Goal: Task Accomplishment & Management: Use online tool/utility

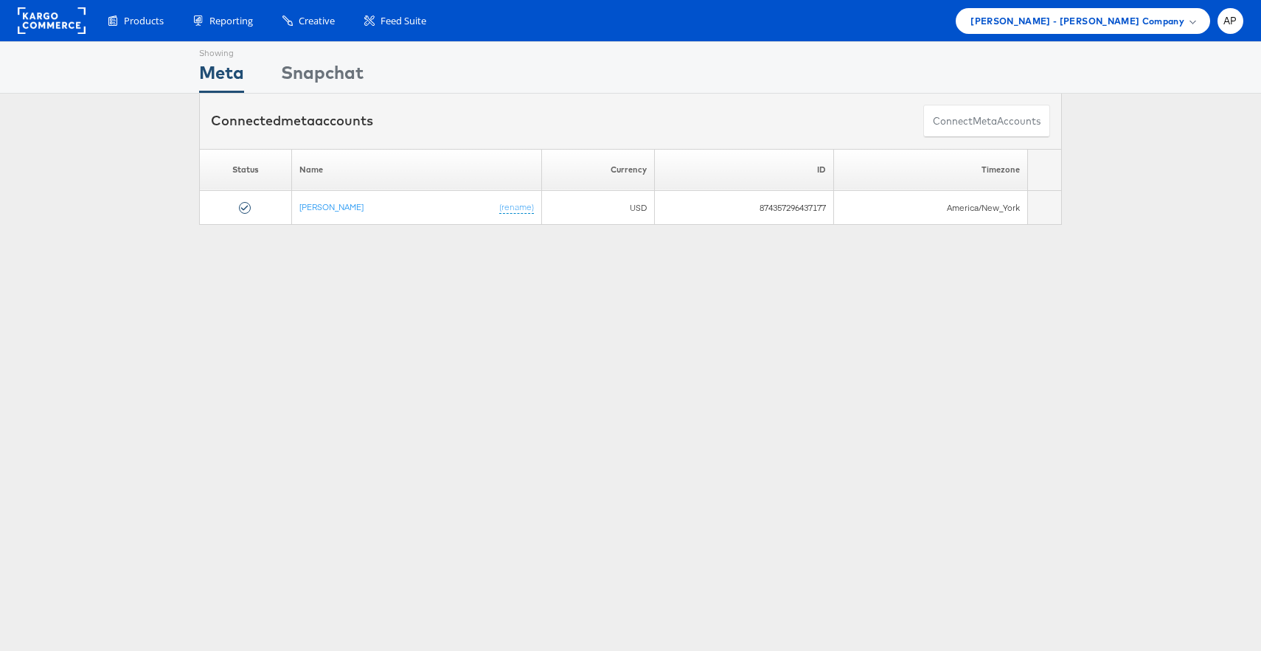
click at [1128, 249] on div "Showing Meta Showing [GEOGRAPHIC_DATA] Connected meta accounts Connect meta Acc…" at bounding box center [630, 409] width 1261 height 737
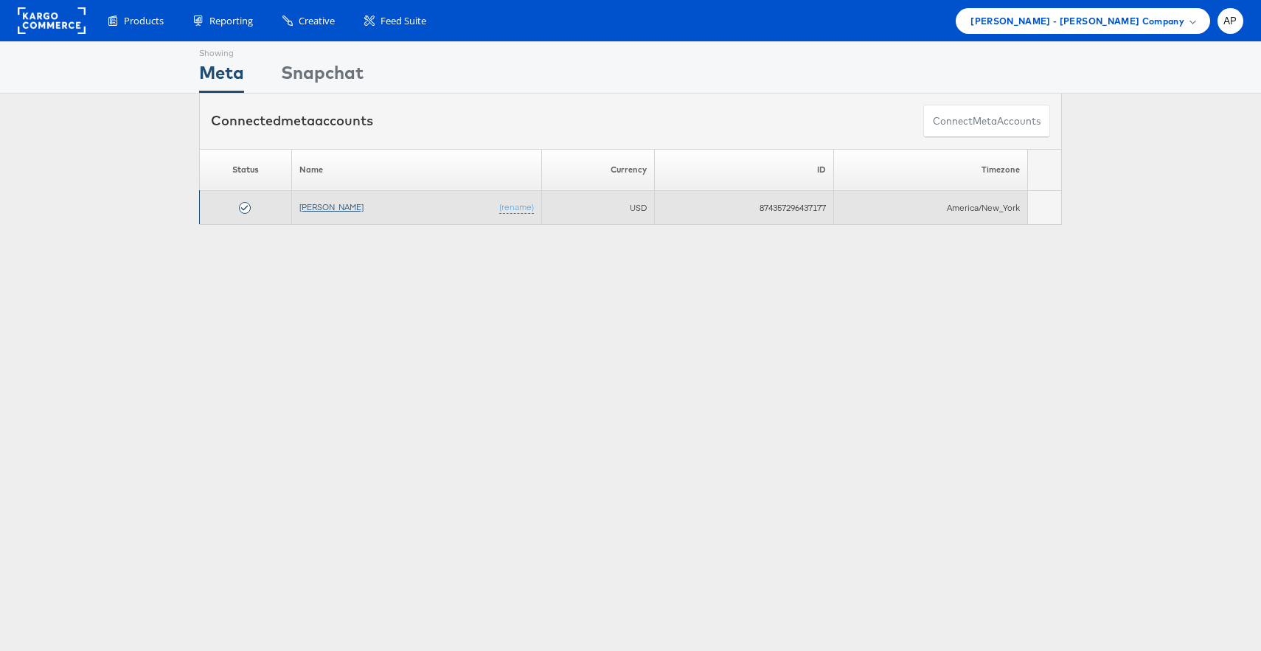
click at [328, 210] on link "Alexis Bittar" at bounding box center [331, 206] width 64 height 11
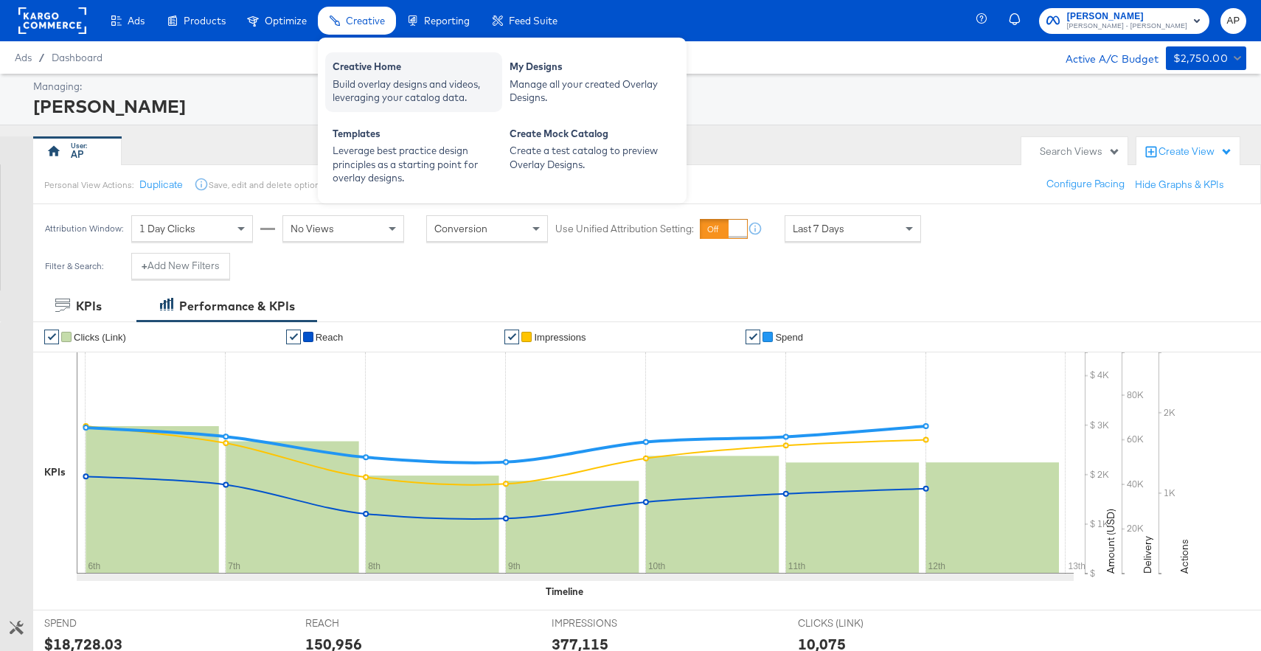
click at [378, 77] on div "Build overlay designs and videos, leveraging your catalog data." at bounding box center [414, 90] width 162 height 27
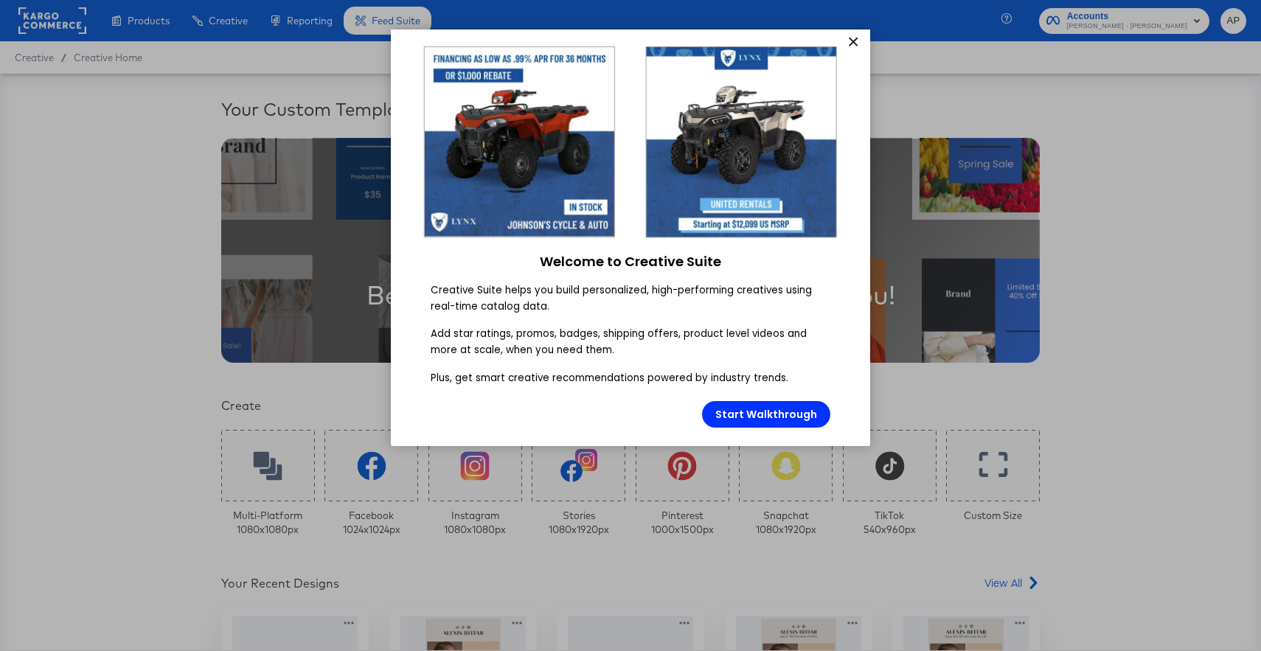
click at [852, 42] on link "×" at bounding box center [853, 42] width 26 height 27
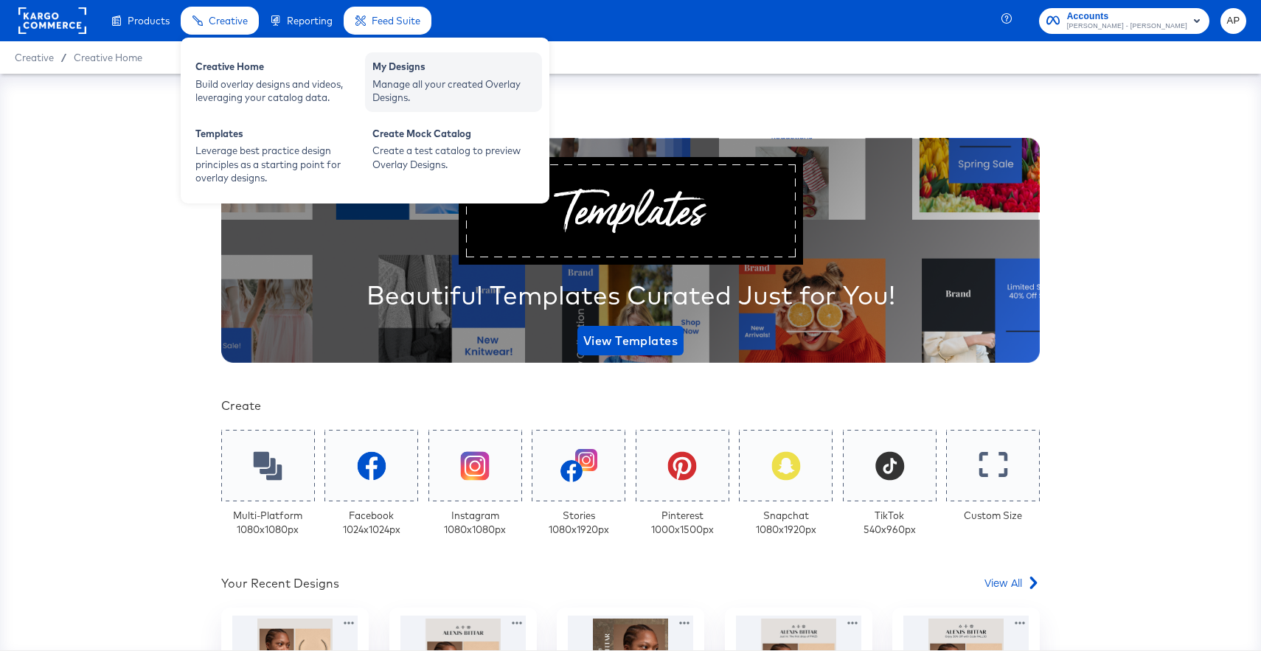
click at [409, 70] on div "My Designs" at bounding box center [453, 69] width 162 height 18
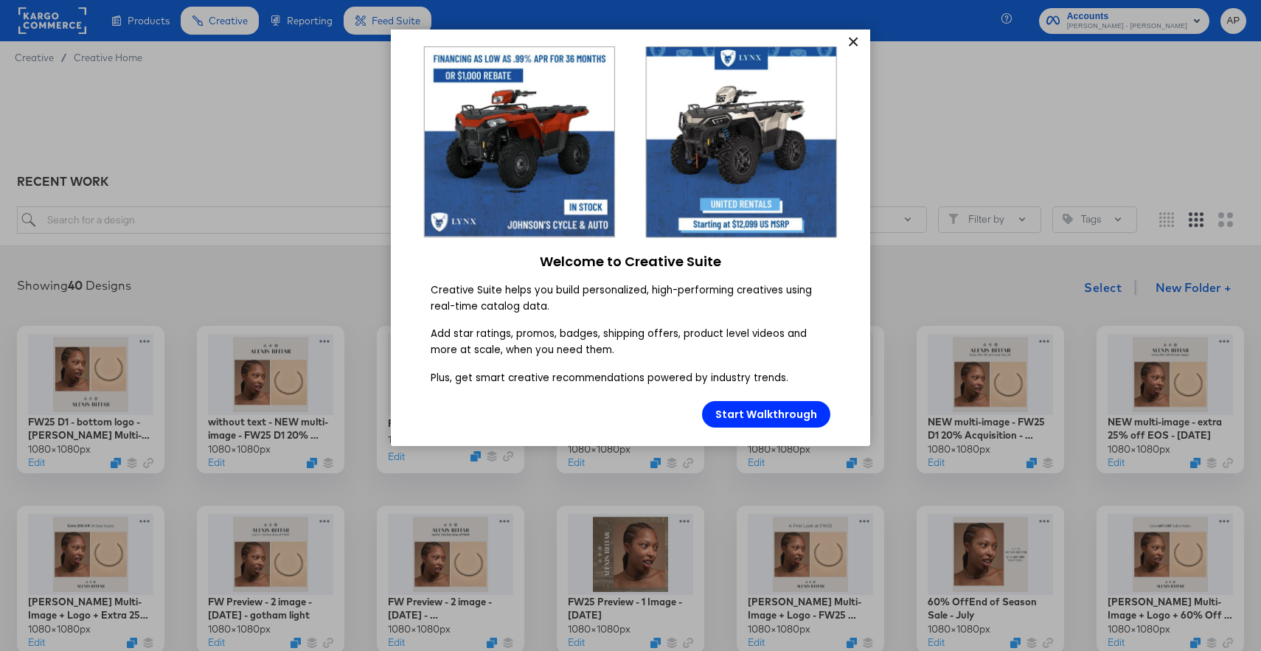
click at [855, 41] on link "×" at bounding box center [853, 42] width 26 height 27
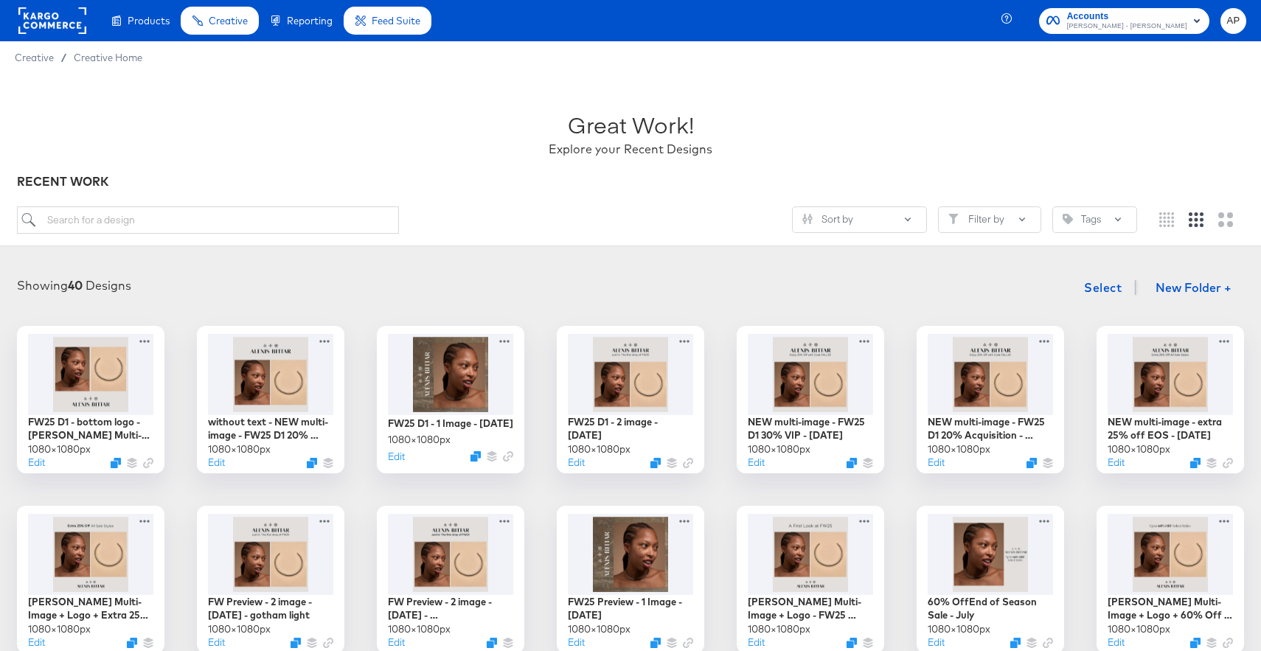
click at [1189, 25] on icon "button" at bounding box center [1197, 21] width 18 height 18
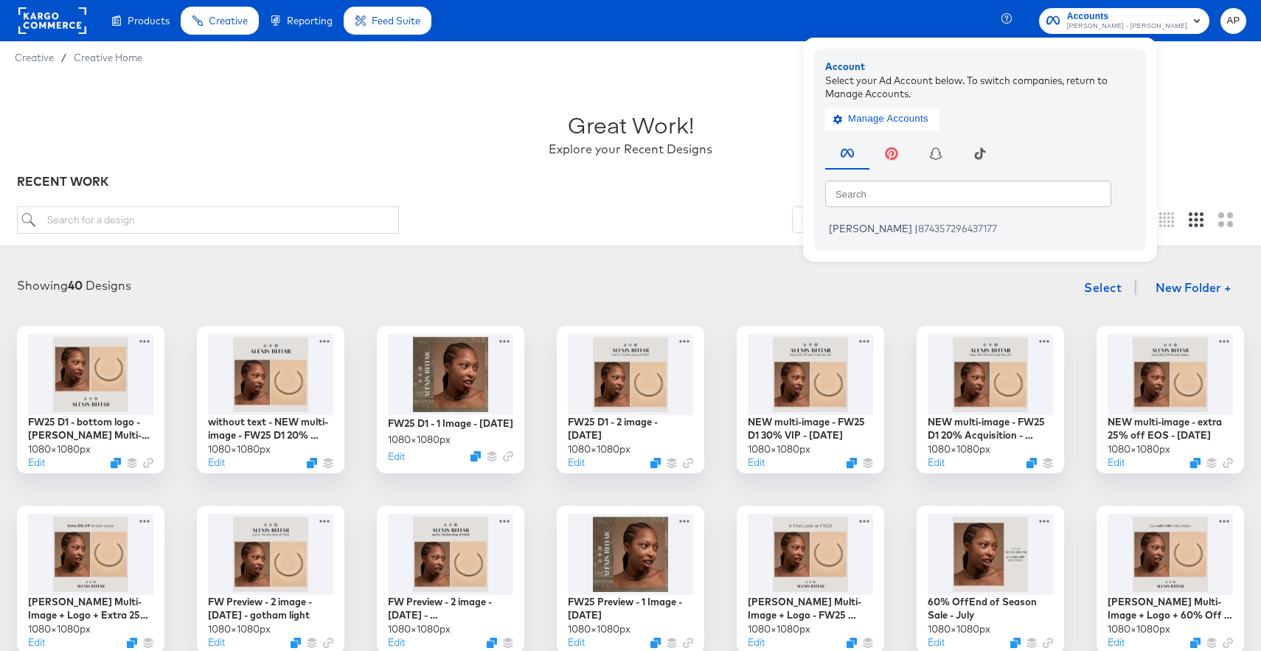
click at [1225, 110] on div "Great Work! Explore your Recent Designs" at bounding box center [630, 127] width 1227 height 92
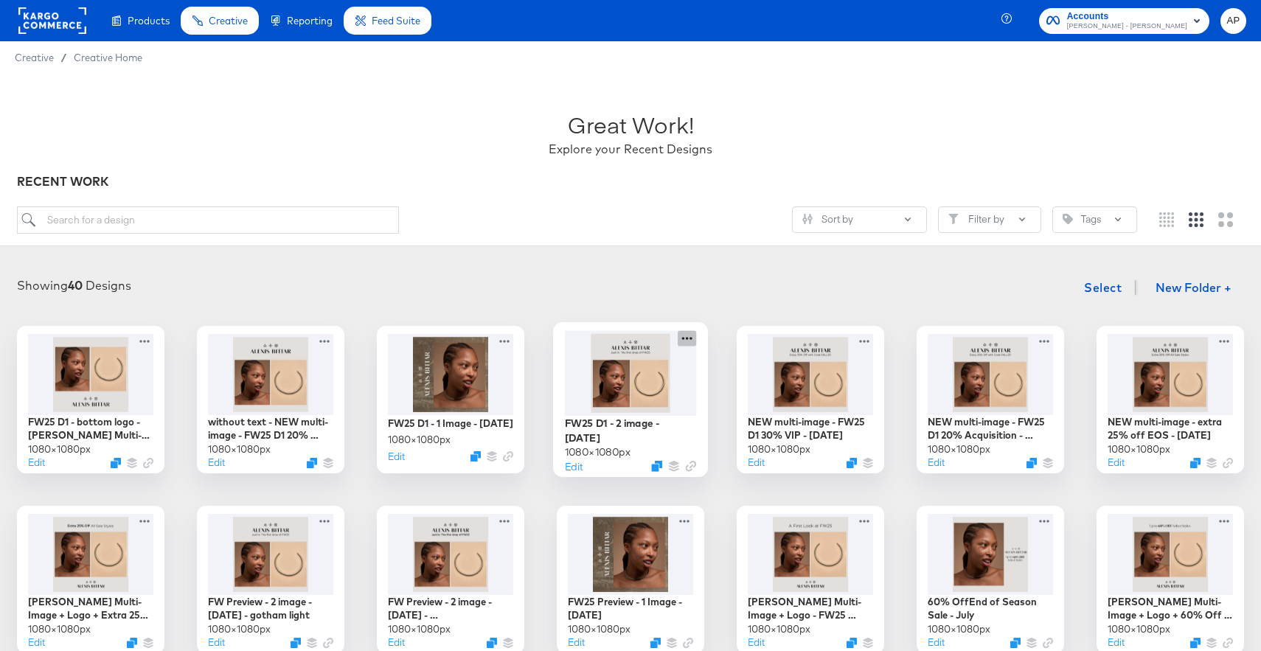
click at [687, 342] on icon at bounding box center [687, 337] width 18 height 15
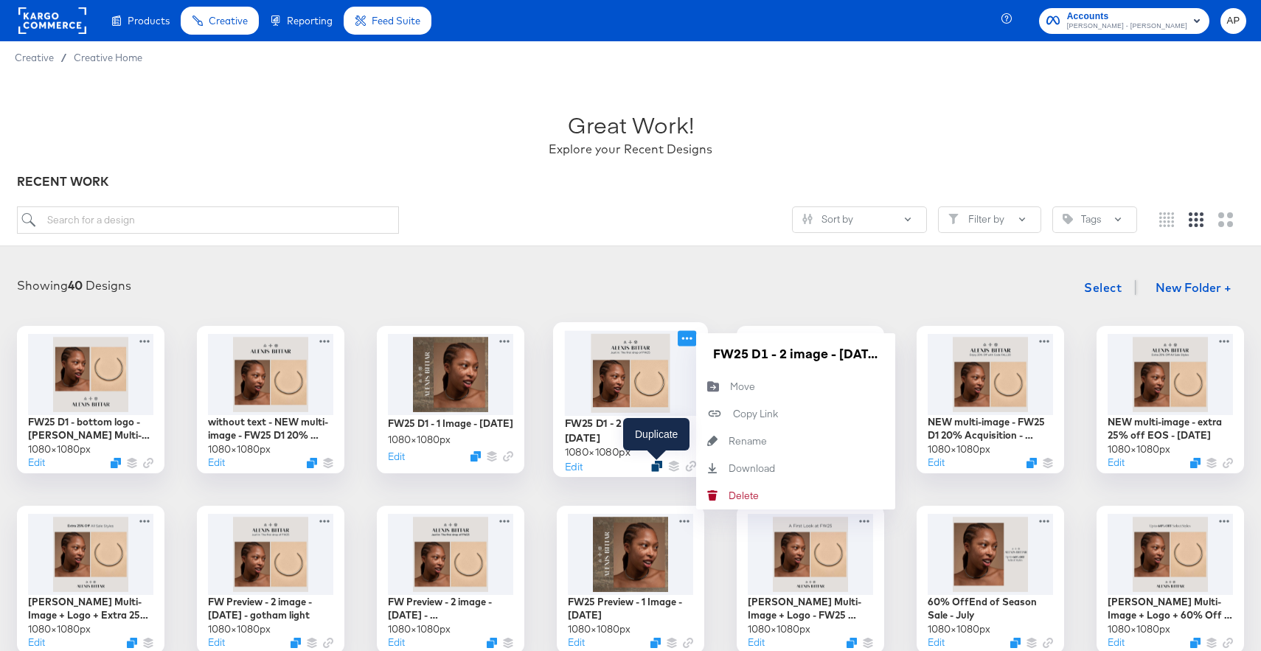
click at [651, 470] on div at bounding box center [656, 466] width 11 height 11
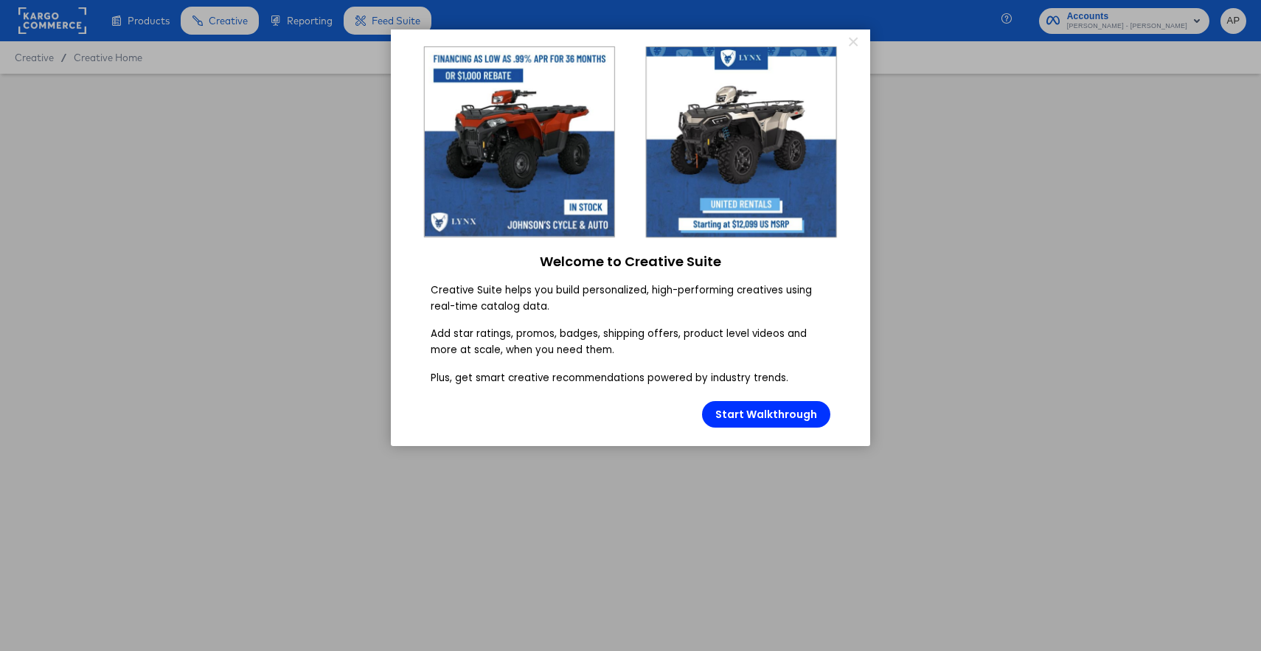
type input "FW25 D1 - 2 image - [DATE]"
click at [852, 44] on link "×" at bounding box center [853, 42] width 26 height 27
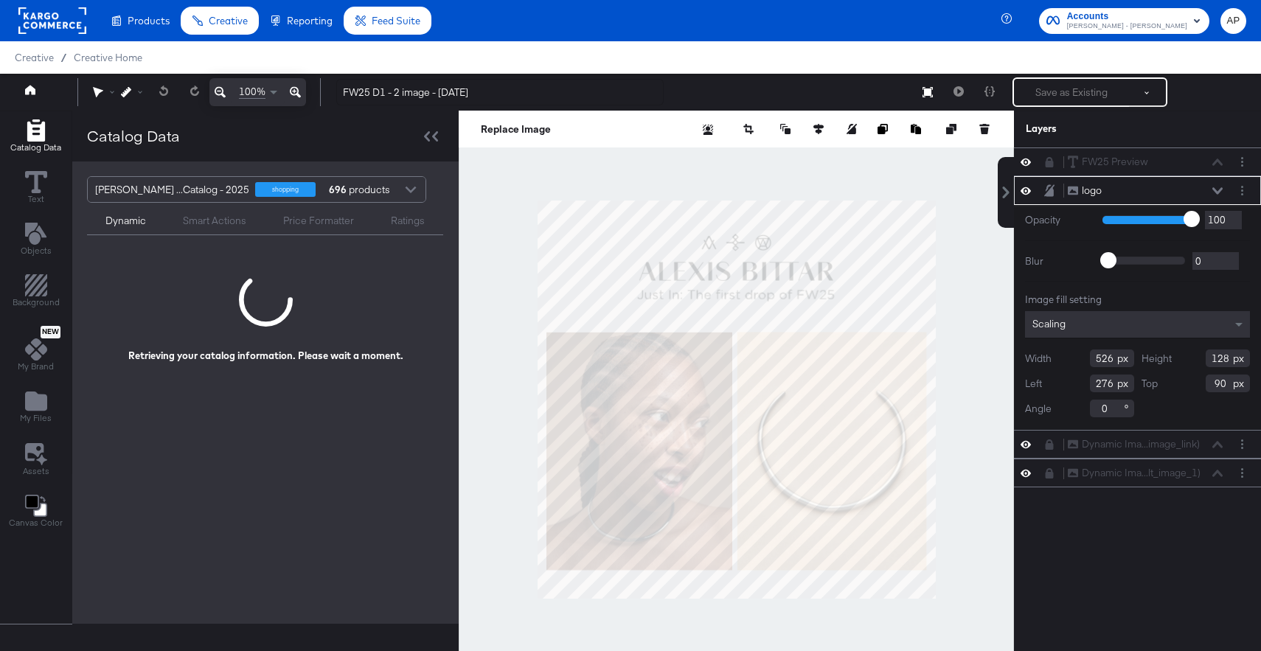
click at [1046, 193] on icon at bounding box center [1049, 190] width 10 height 12
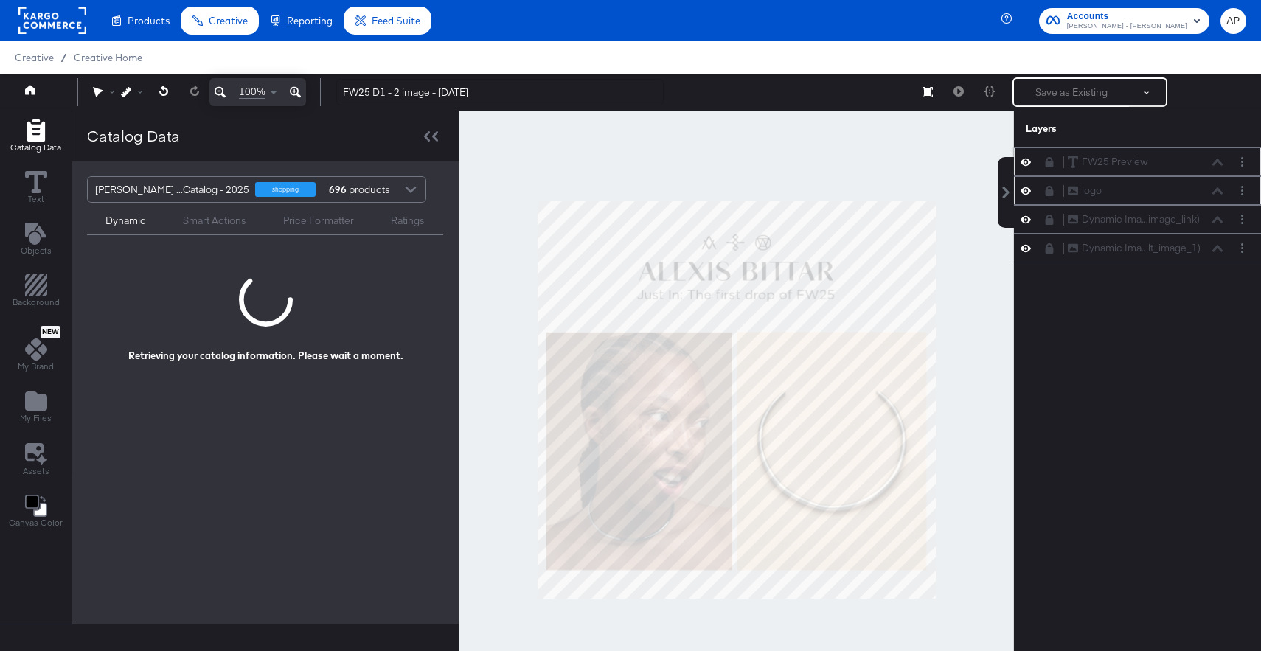
click at [1050, 164] on icon at bounding box center [1050, 162] width 8 height 10
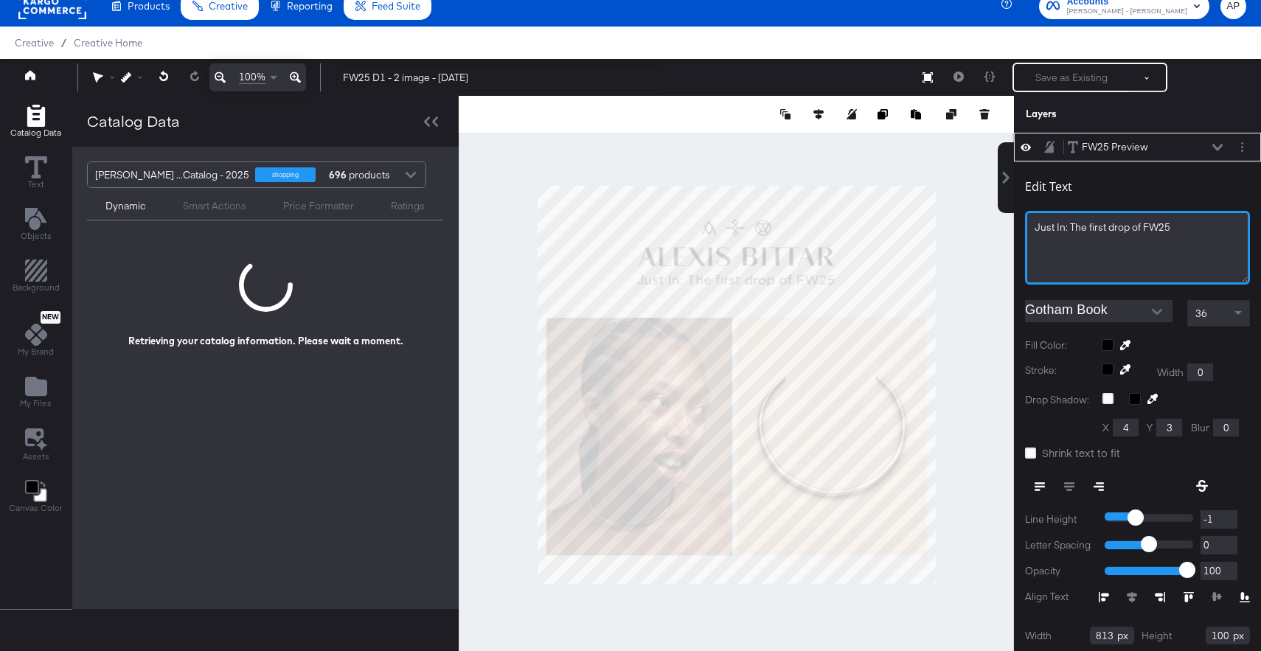
click at [1114, 232] on span "Just In: The first drop of FW25" at bounding box center [1103, 226] width 136 height 13
drag, startPoint x: 1182, startPoint y: 231, endPoint x: 1021, endPoint y: 234, distance: 161.5
click at [1021, 234] on div "Edit Text Just In: The first drop of FW25 Gotham Book 36 Fill Color: Stroke: Wi…" at bounding box center [1137, 434] width 247 height 546
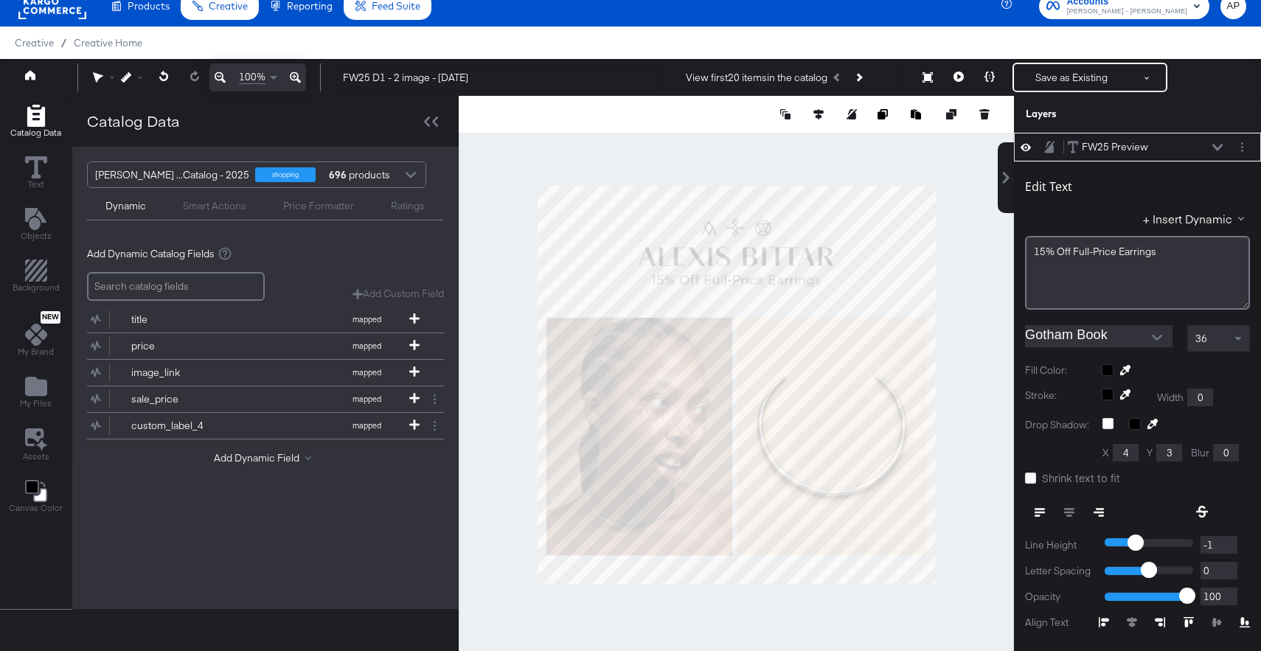
click at [1214, 341] on div "36" at bounding box center [1218, 338] width 61 height 25
click at [1230, 339] on div "36" at bounding box center [1218, 338] width 61 height 25
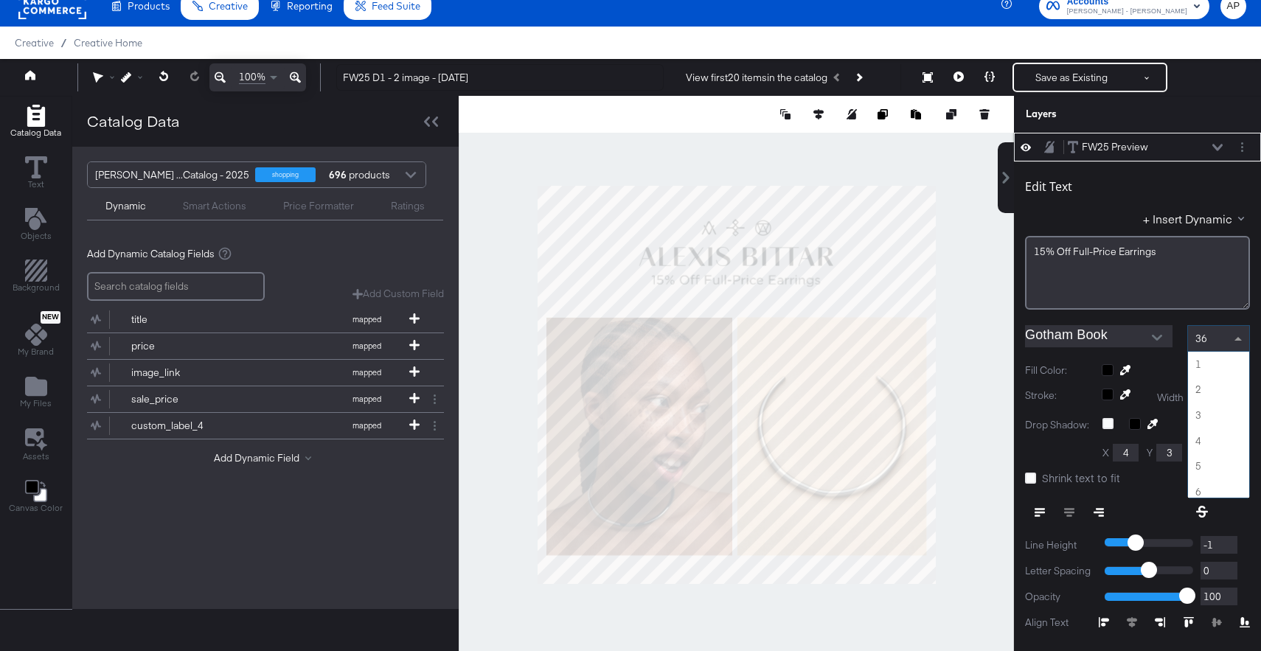
scroll to position [892, 0]
click at [1219, 335] on div "37" at bounding box center [1218, 338] width 61 height 25
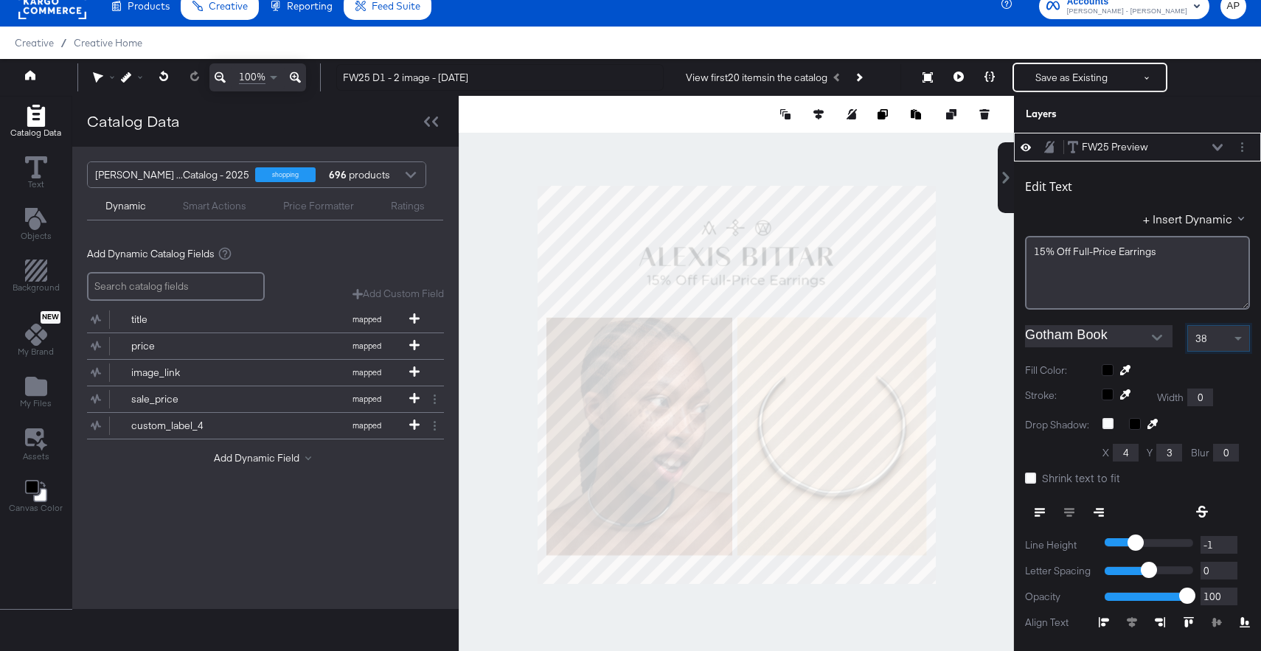
click at [996, 133] on div "Catalog Data Text Objects Background New My Brand My Files Assets Canvas Color …" at bounding box center [630, 114] width 1261 height 37
type input "900"
type input "80"
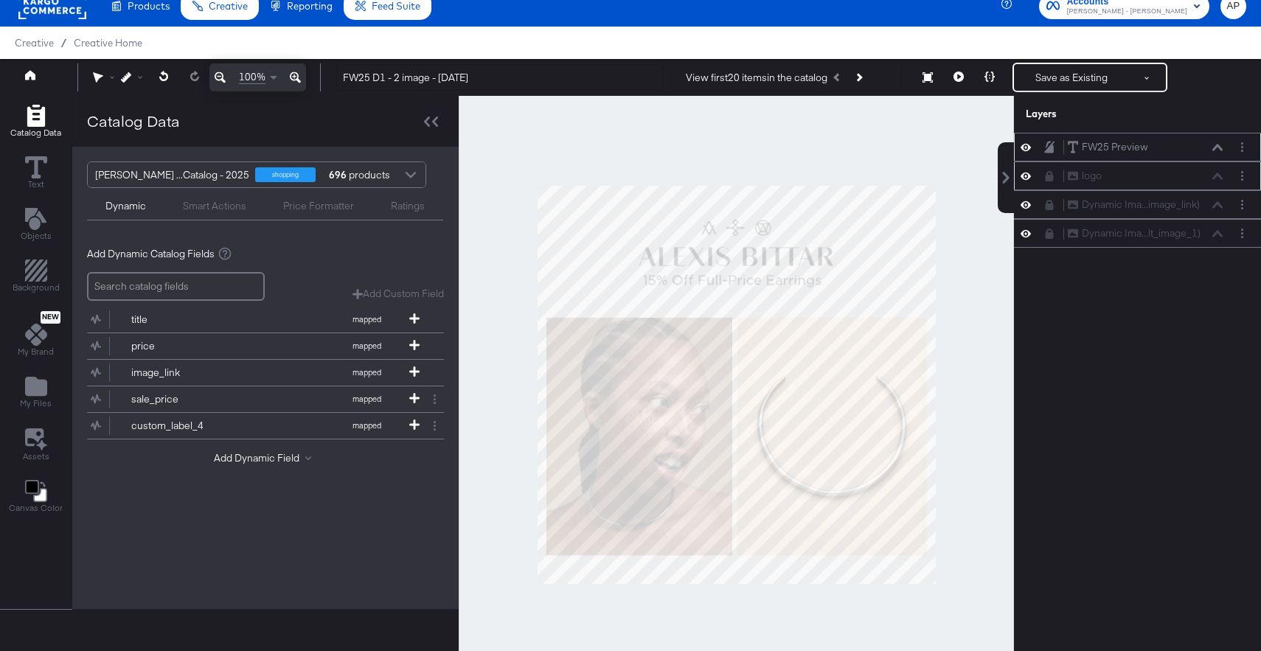
click at [940, 309] on div at bounding box center [736, 385] width 555 height 578
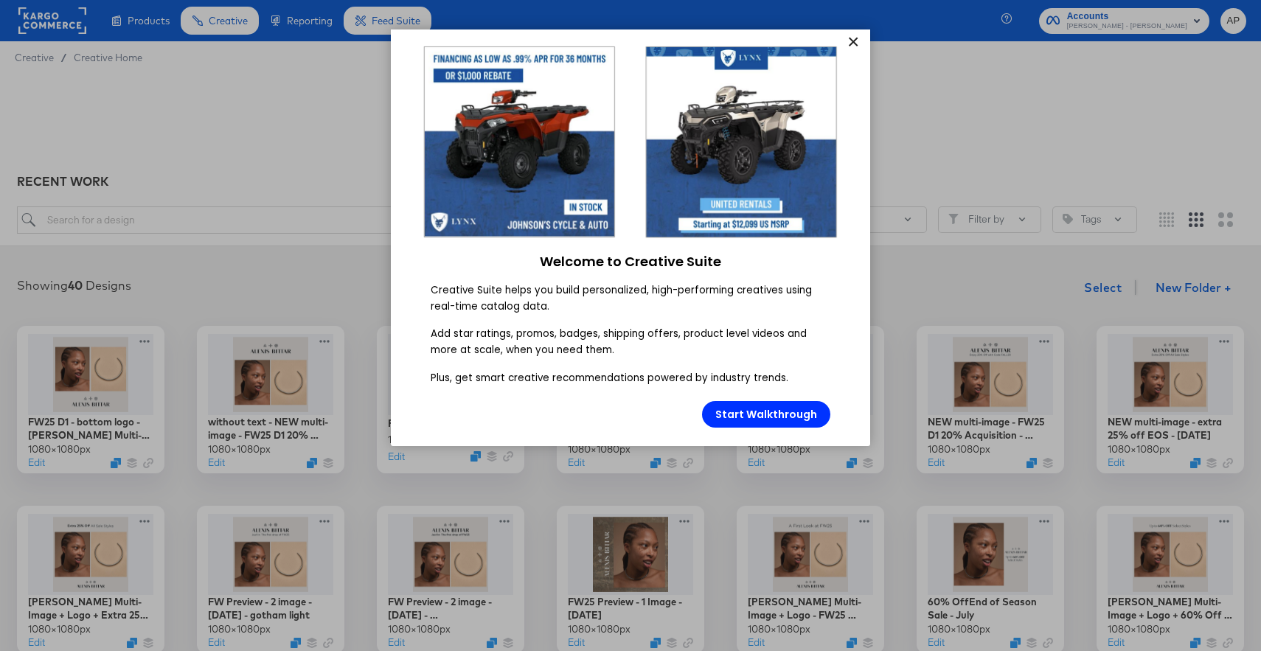
click at [858, 44] on link "×" at bounding box center [853, 42] width 26 height 27
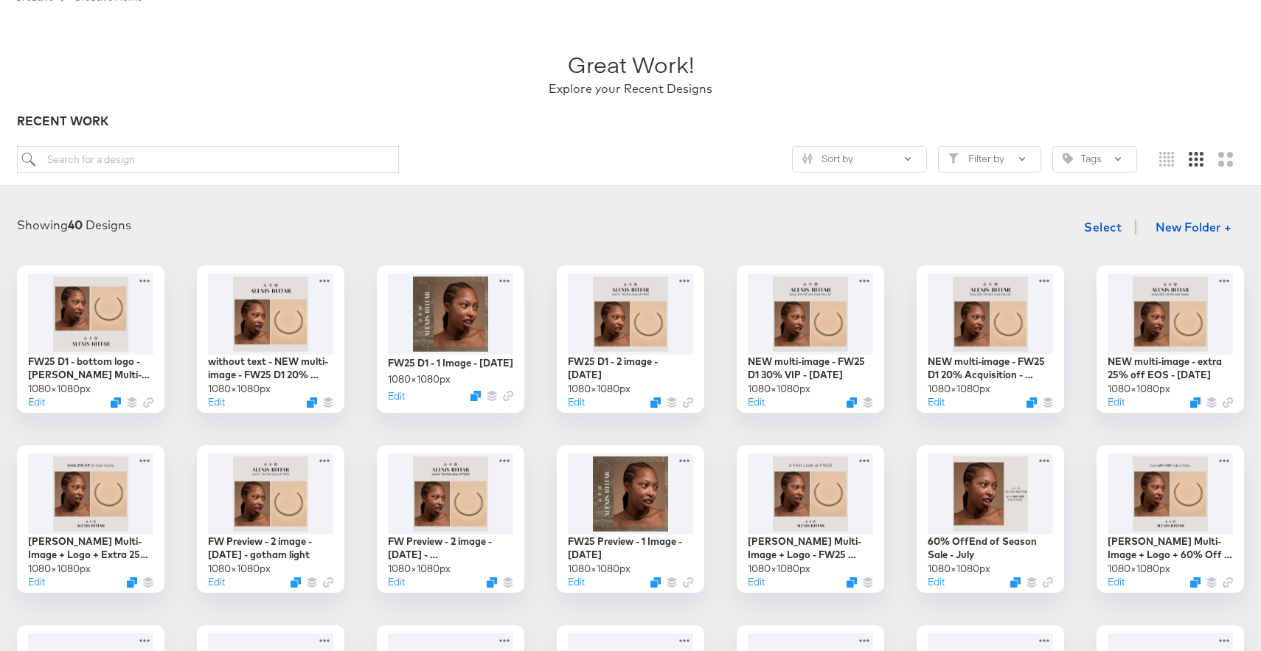
scroll to position [77, 0]
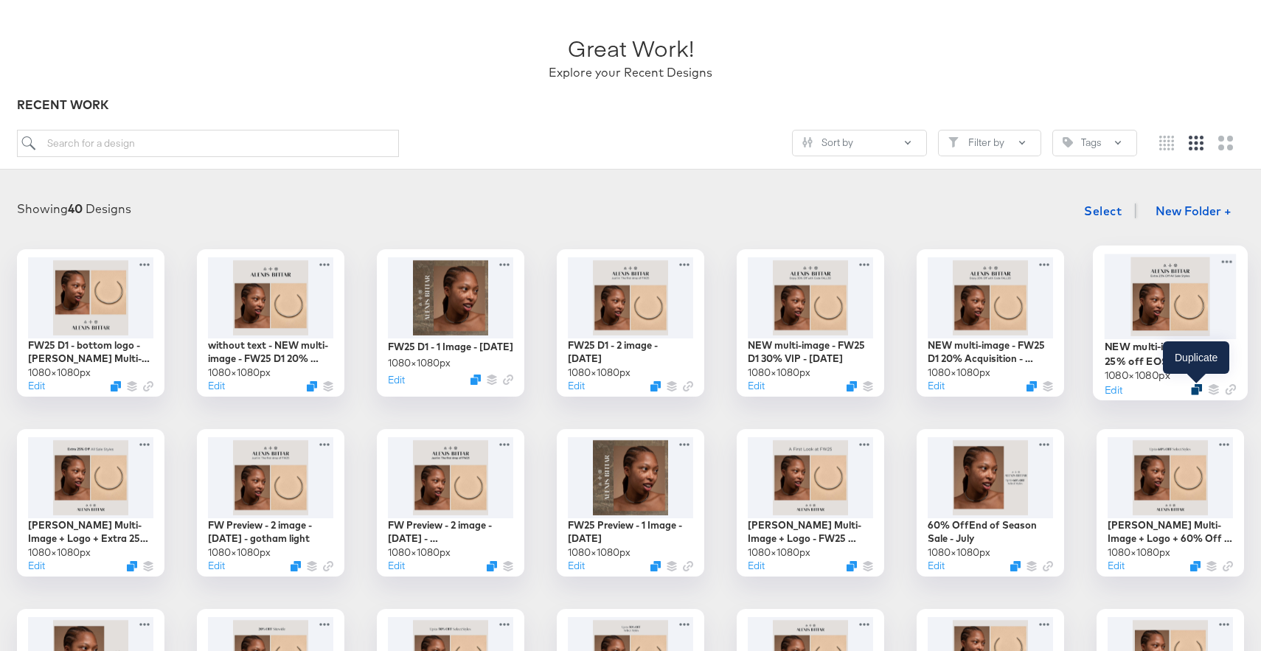
click at [1198, 390] on icon "Duplicate" at bounding box center [1196, 389] width 11 height 11
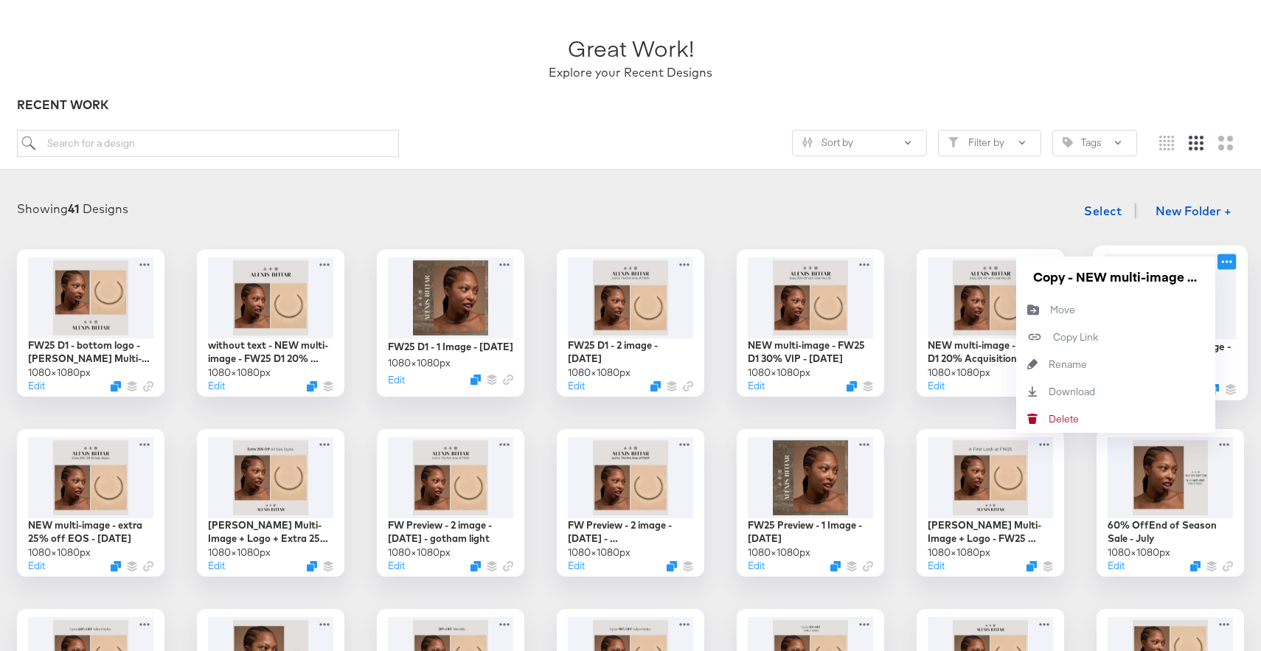
click at [1223, 258] on icon at bounding box center [1227, 261] width 18 height 15
click at [1100, 363] on button "Rename Rename" at bounding box center [1115, 364] width 199 height 27
click at [1126, 277] on input "Copy - NEW multi-image - extra 25% off EOS - [DATE]" at bounding box center [1115, 276] width 177 height 29
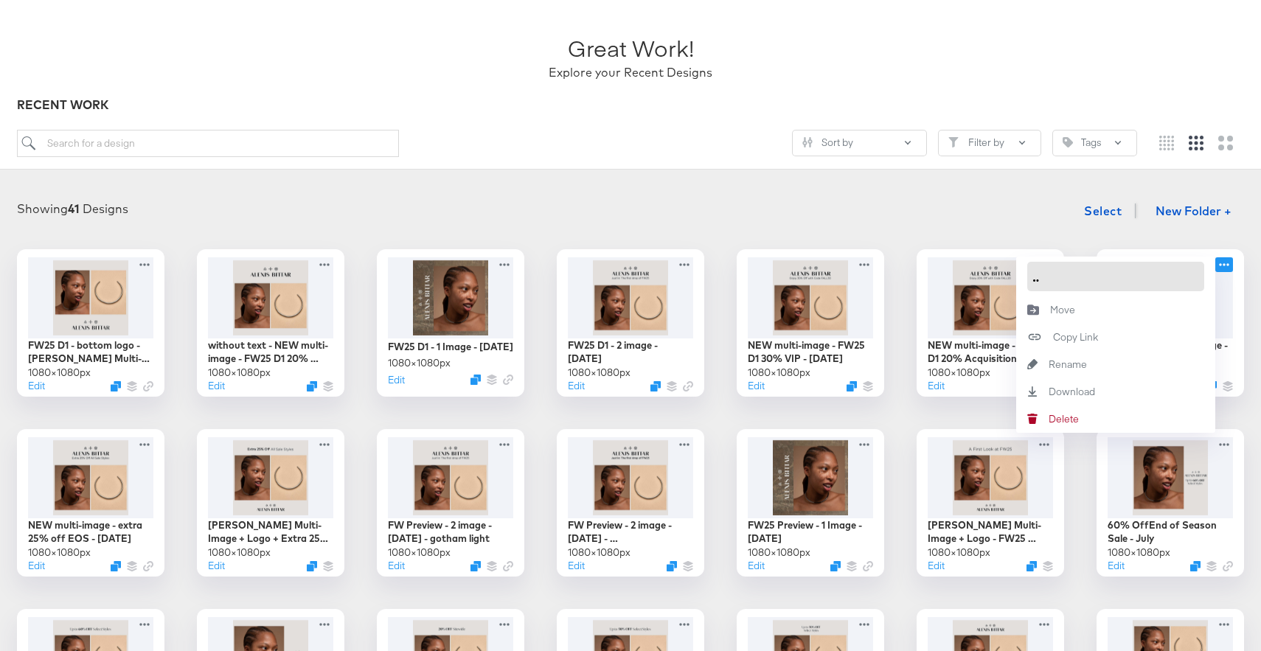
click at [1126, 277] on input "Copy - NEW multi-image - extra 25% off EOS - [DATE]" at bounding box center [1115, 276] width 177 height 29
type input "15% off Earrings - [DATE]"
click at [1019, 223] on div "Showing 41 Designs Select New Folder +" at bounding box center [631, 211] width 1232 height 30
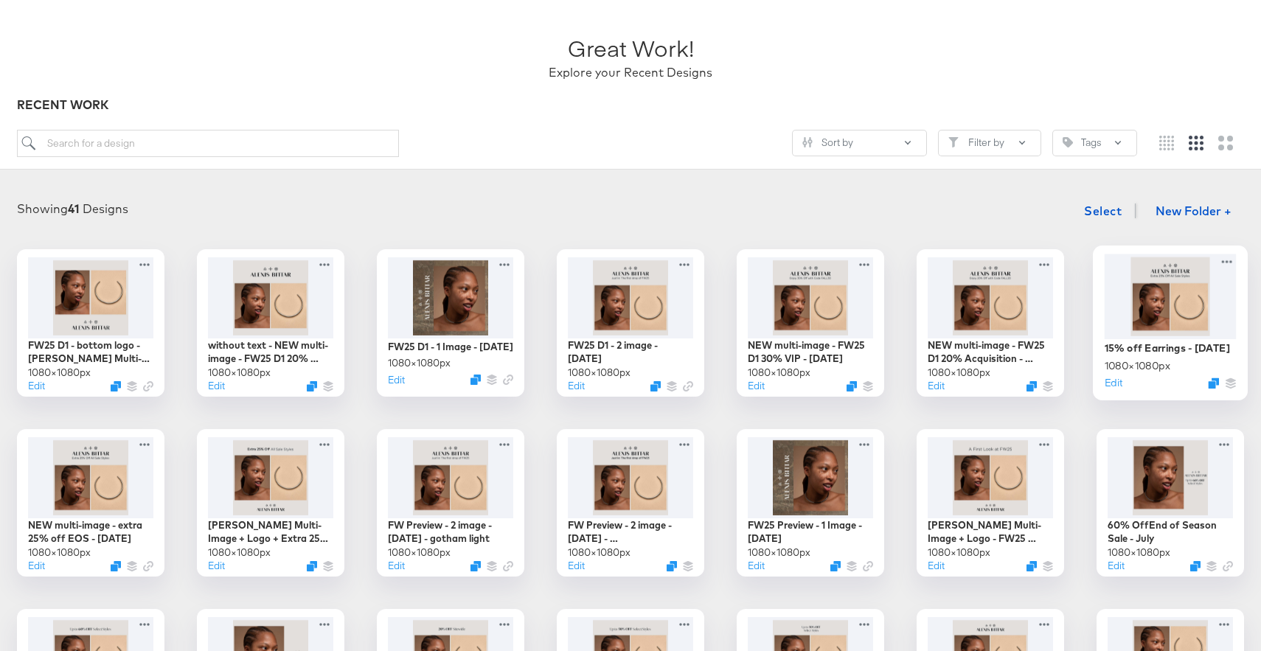
click at [1173, 316] on div at bounding box center [1171, 296] width 132 height 85
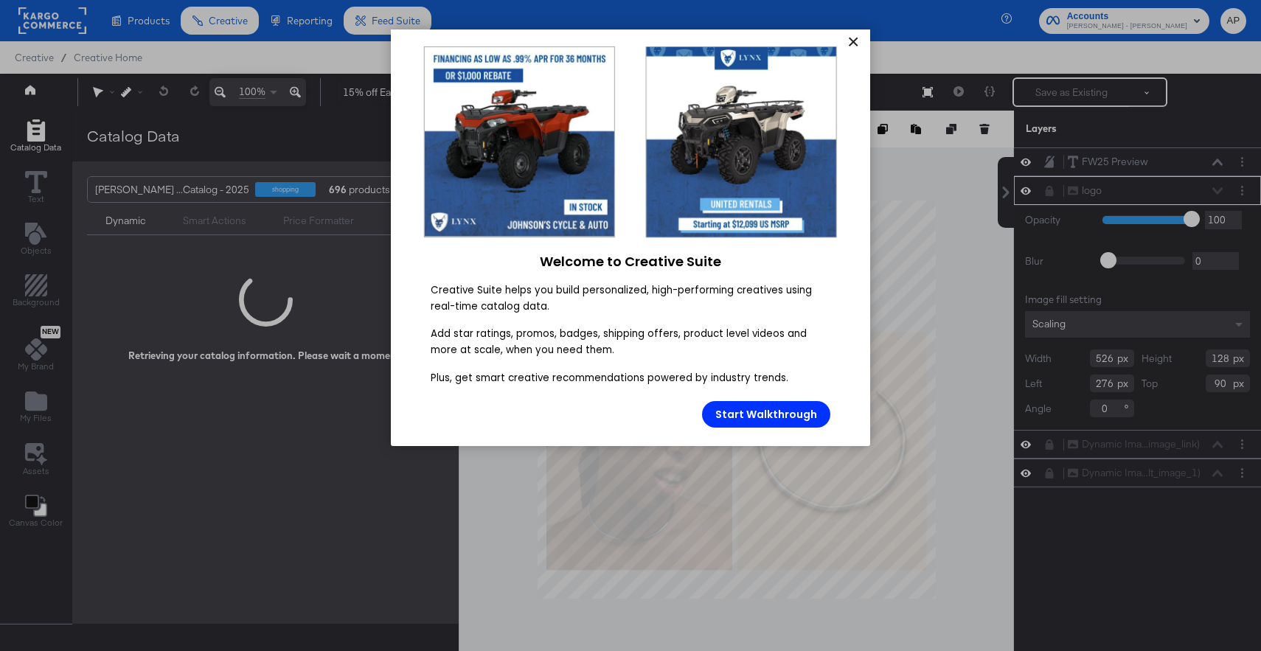
click at [855, 45] on link "×" at bounding box center [853, 42] width 26 height 27
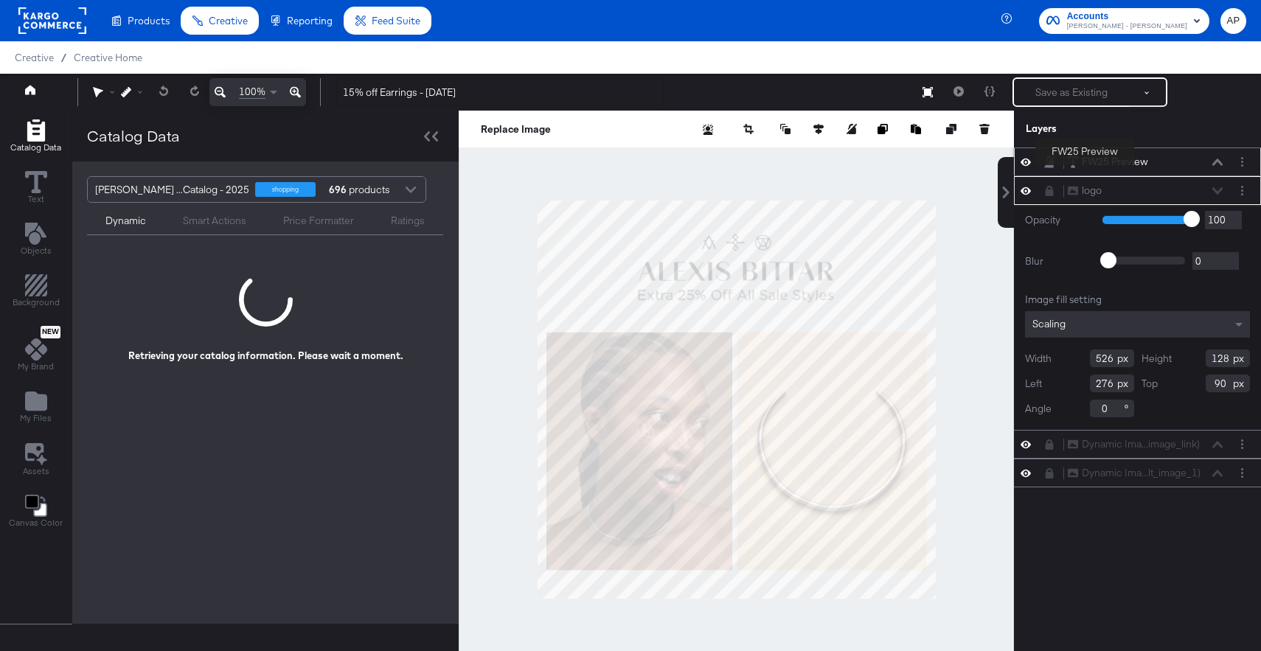
click at [1091, 164] on div "FW25 Preview" at bounding box center [1115, 162] width 66 height 14
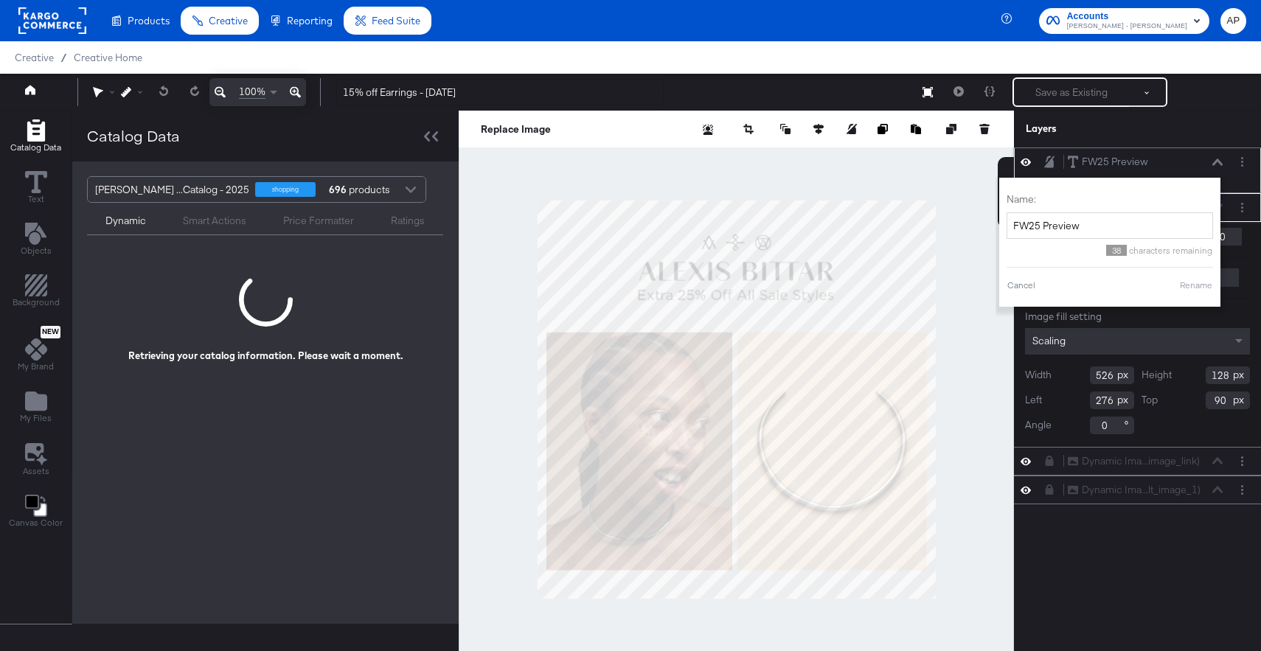
click at [1048, 163] on icon at bounding box center [1049, 162] width 10 height 12
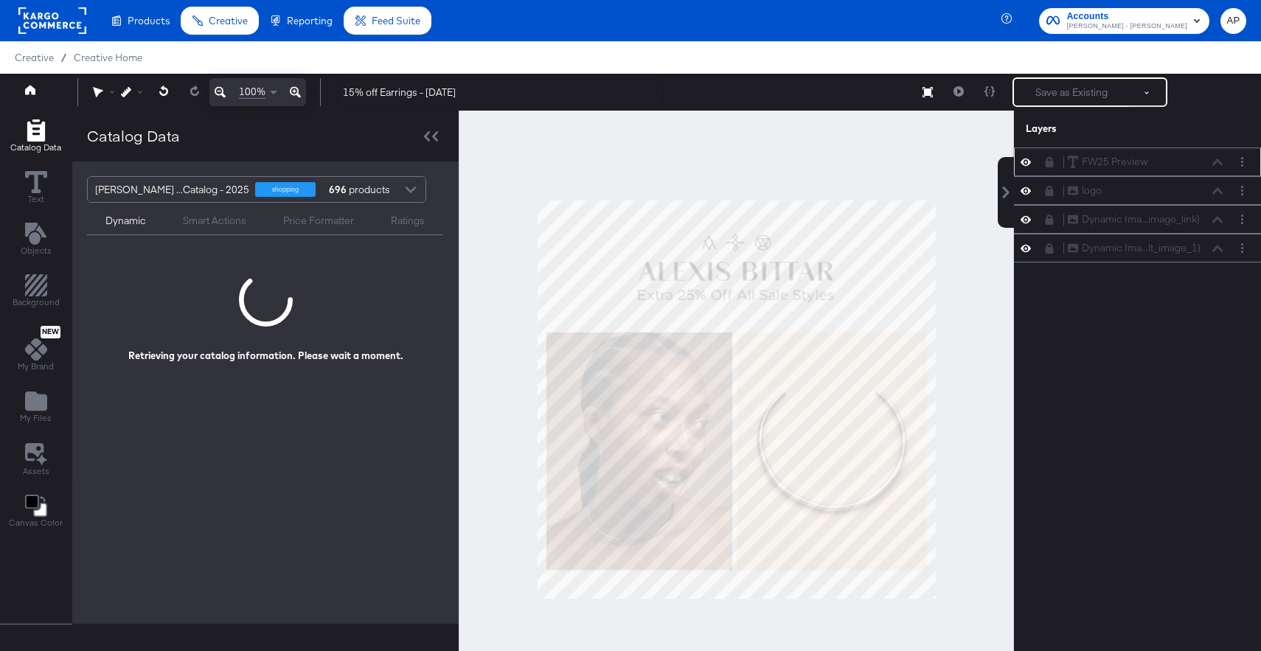
click at [1048, 163] on icon at bounding box center [1050, 162] width 8 height 10
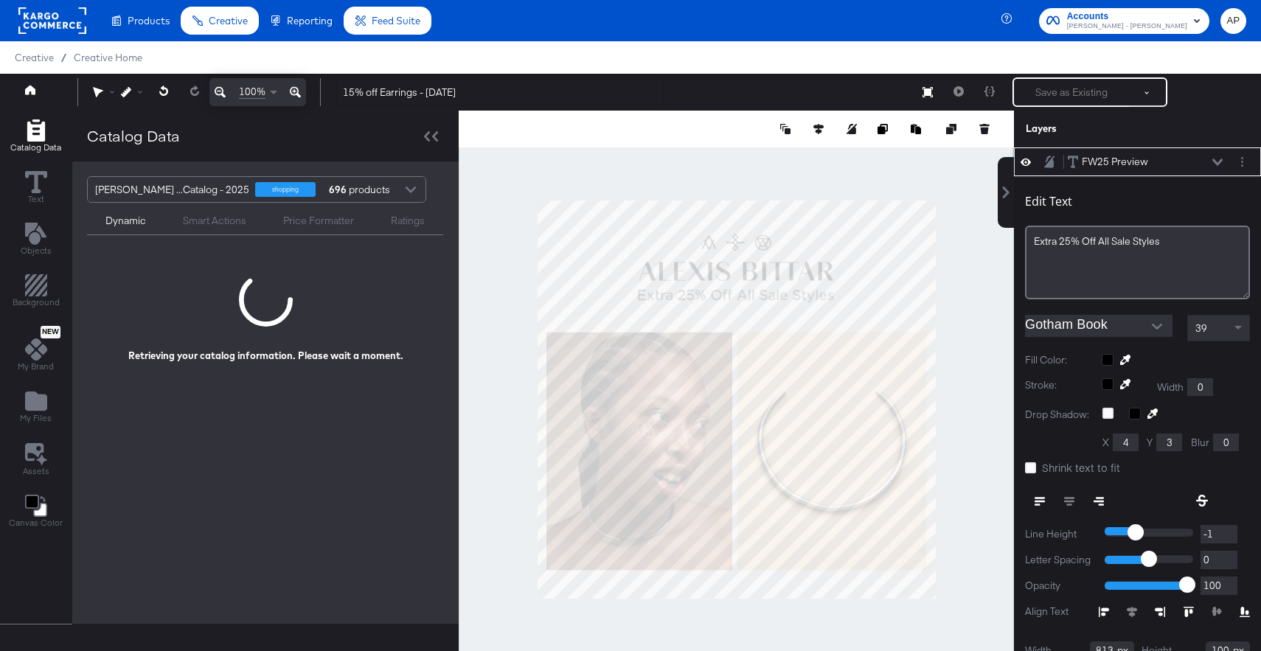
scroll to position [15, 0]
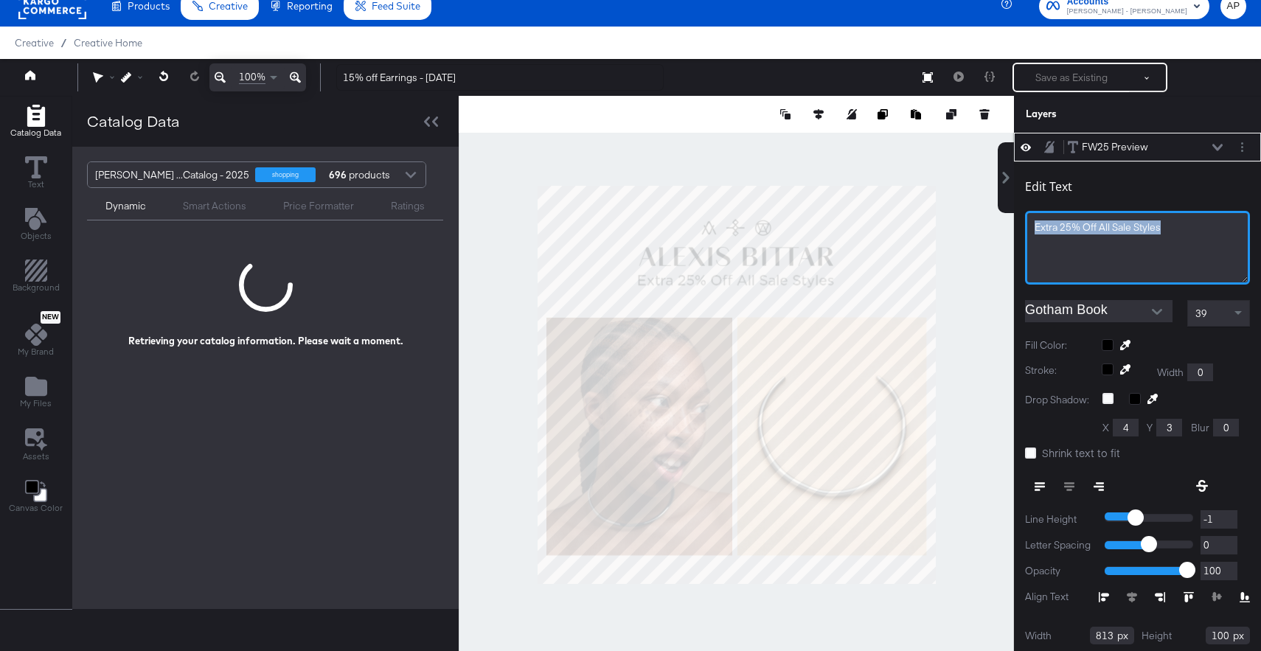
drag, startPoint x: 1170, startPoint y: 225, endPoint x: 1007, endPoint y: 229, distance: 163.8
click at [1007, 229] on div "FW25 Preview FW25 Preview Edit Text Extra 25% Off All Sale Styles Gotham Book 3…" at bounding box center [1128, 392] width 265 height 518
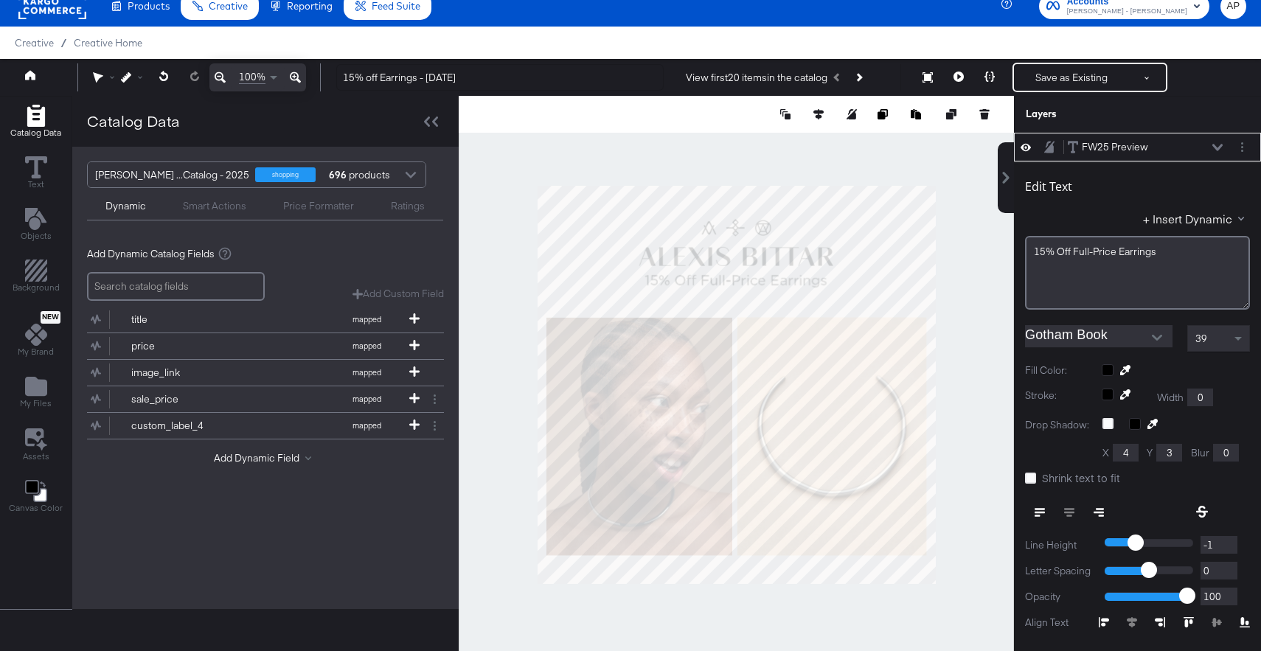
click at [1222, 342] on div "39" at bounding box center [1218, 338] width 61 height 25
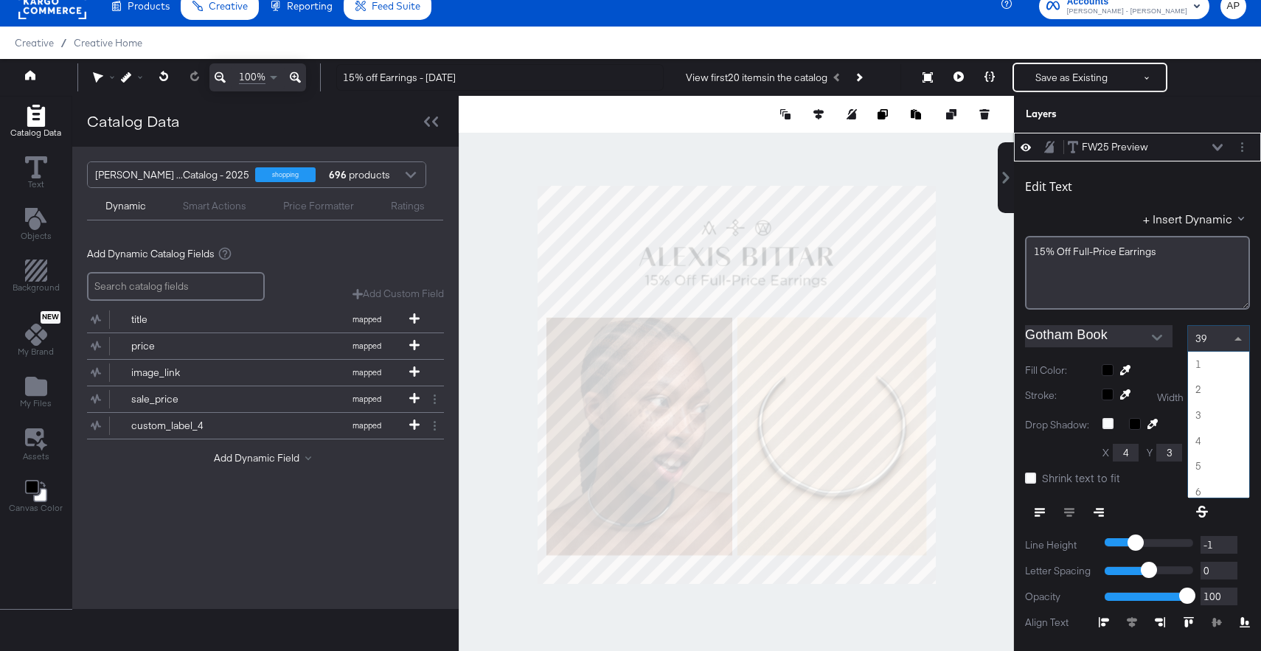
click at [1223, 340] on div "39" at bounding box center [1218, 338] width 61 height 25
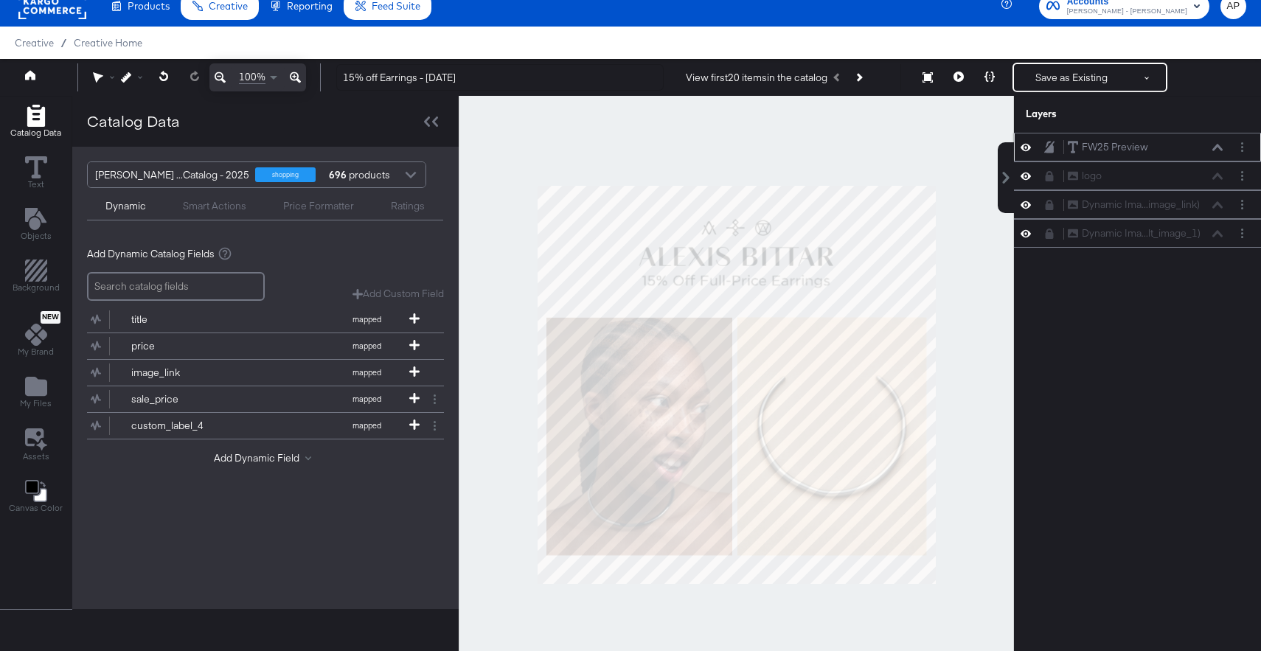
click at [982, 341] on div at bounding box center [736, 385] width 555 height 578
click at [1050, 154] on div "FW25 Preview FW25 Preview" at bounding box center [1137, 146] width 235 height 15
click at [1052, 148] on icon at bounding box center [1049, 147] width 10 height 12
click at [1051, 176] on icon at bounding box center [1050, 176] width 8 height 10
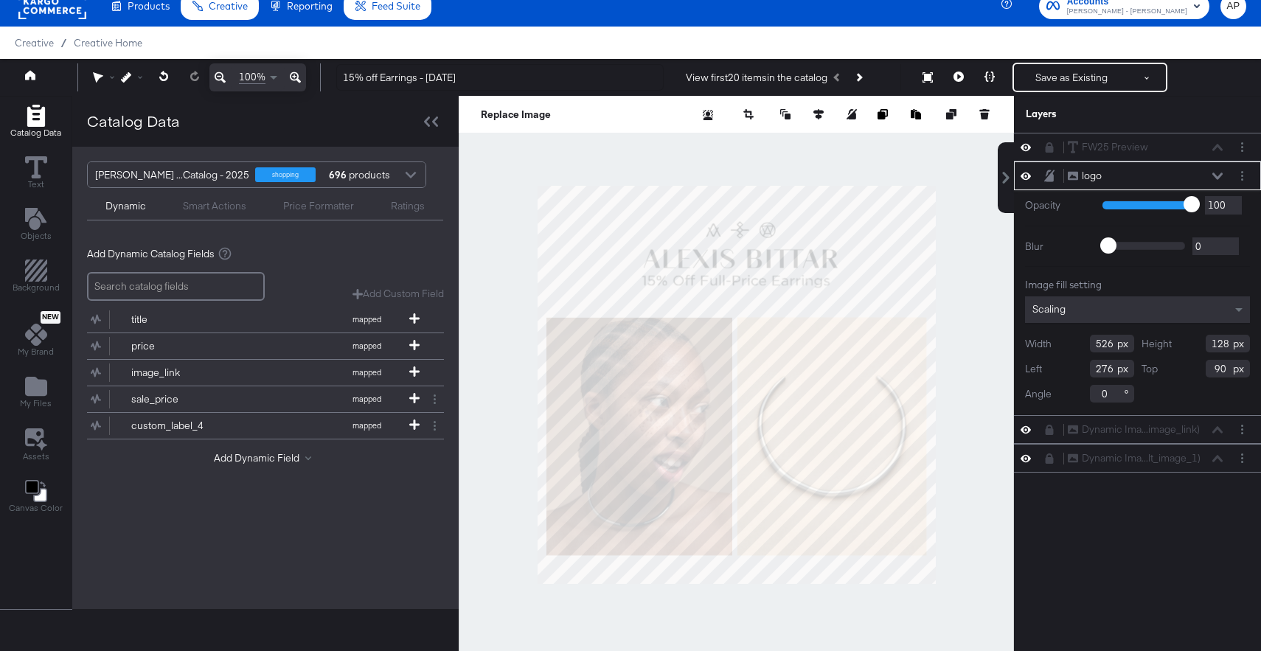
type input "288"
type input "96"
type input "502"
type input "122"
type input "102"
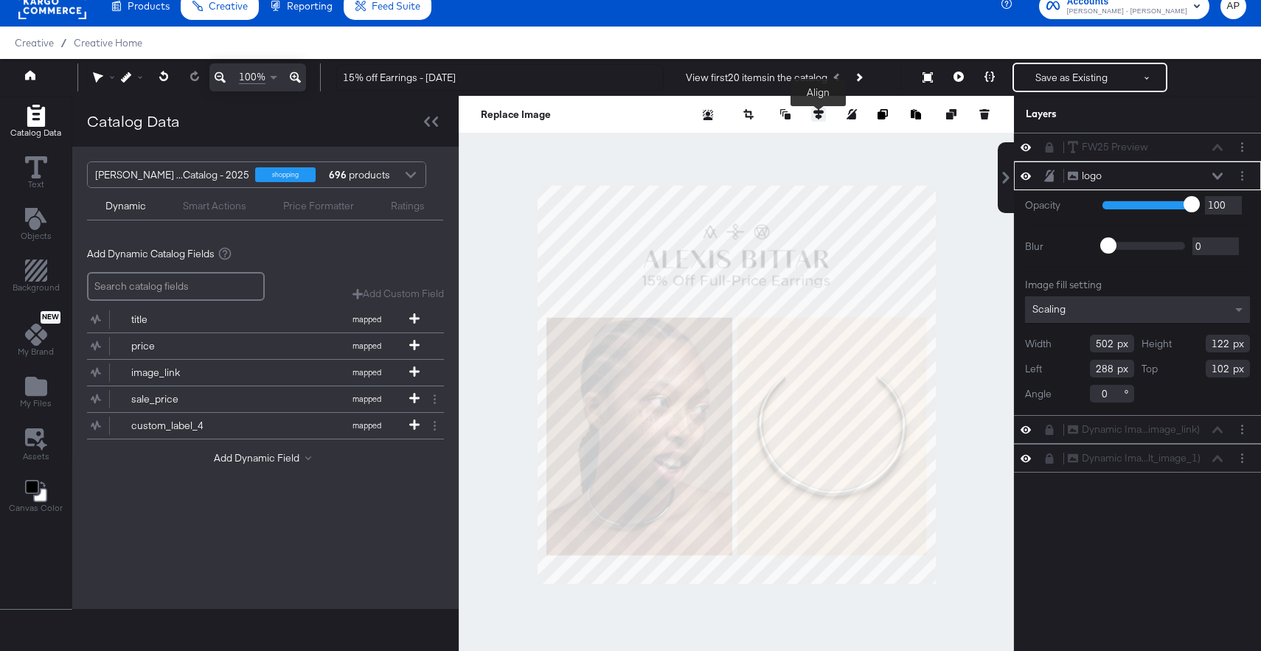
click at [811, 114] on div at bounding box center [818, 114] width 15 height 15
click at [817, 114] on icon at bounding box center [818, 114] width 10 height 10
click at [709, 143] on icon at bounding box center [709, 141] width 10 height 10
type input "289"
click at [960, 273] on div at bounding box center [736, 385] width 555 height 578
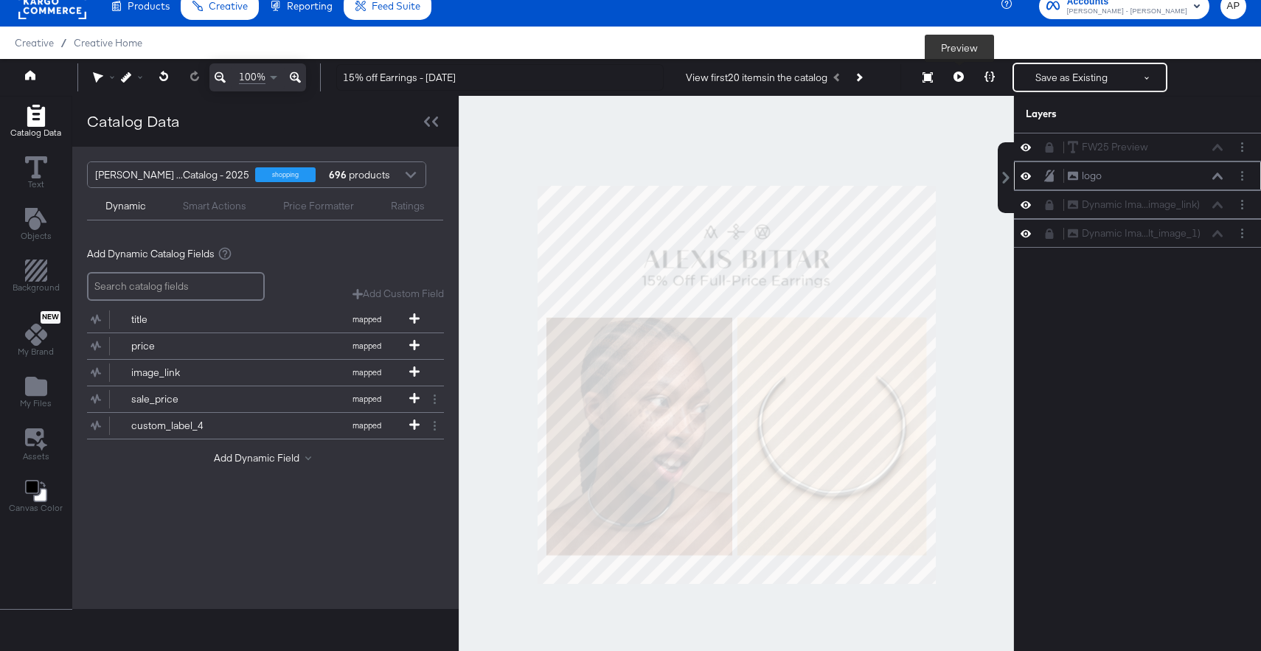
click at [958, 78] on icon at bounding box center [959, 77] width 10 height 10
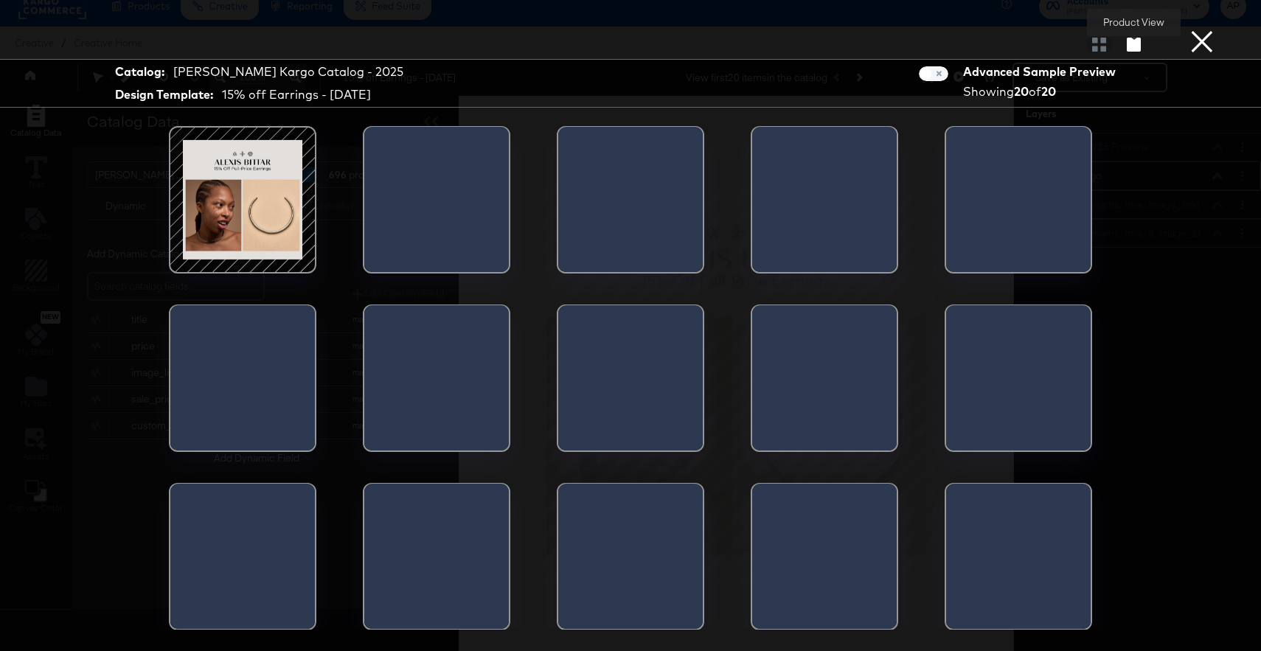
click at [1135, 47] on icon "button" at bounding box center [1134, 45] width 14 height 14
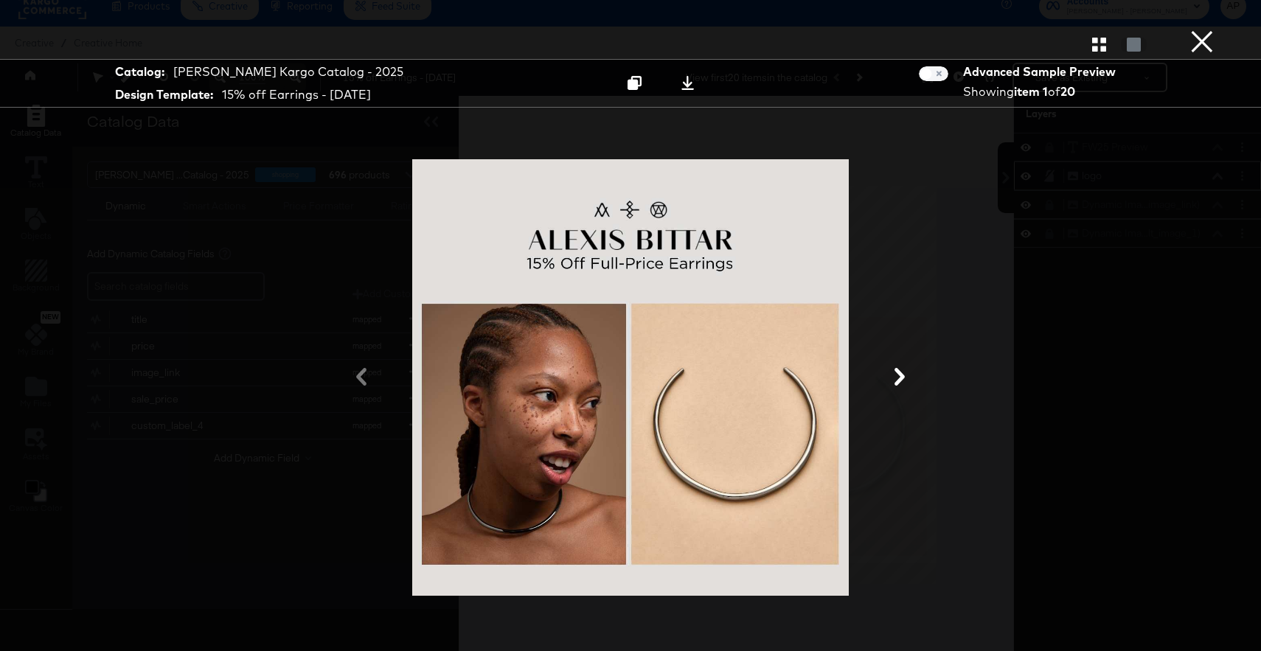
click at [906, 386] on button at bounding box center [899, 377] width 38 height 27
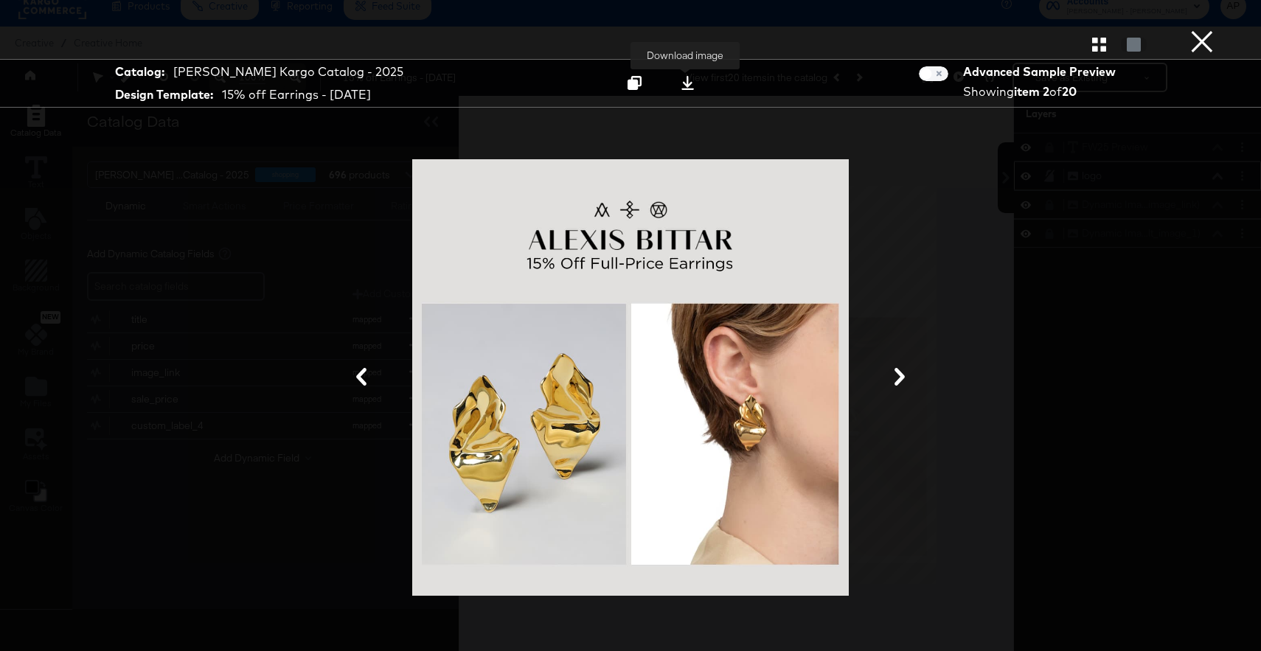
click at [682, 80] on icon at bounding box center [688, 83] width 14 height 14
click at [1200, 29] on button "×" at bounding box center [1201, 14] width 29 height 29
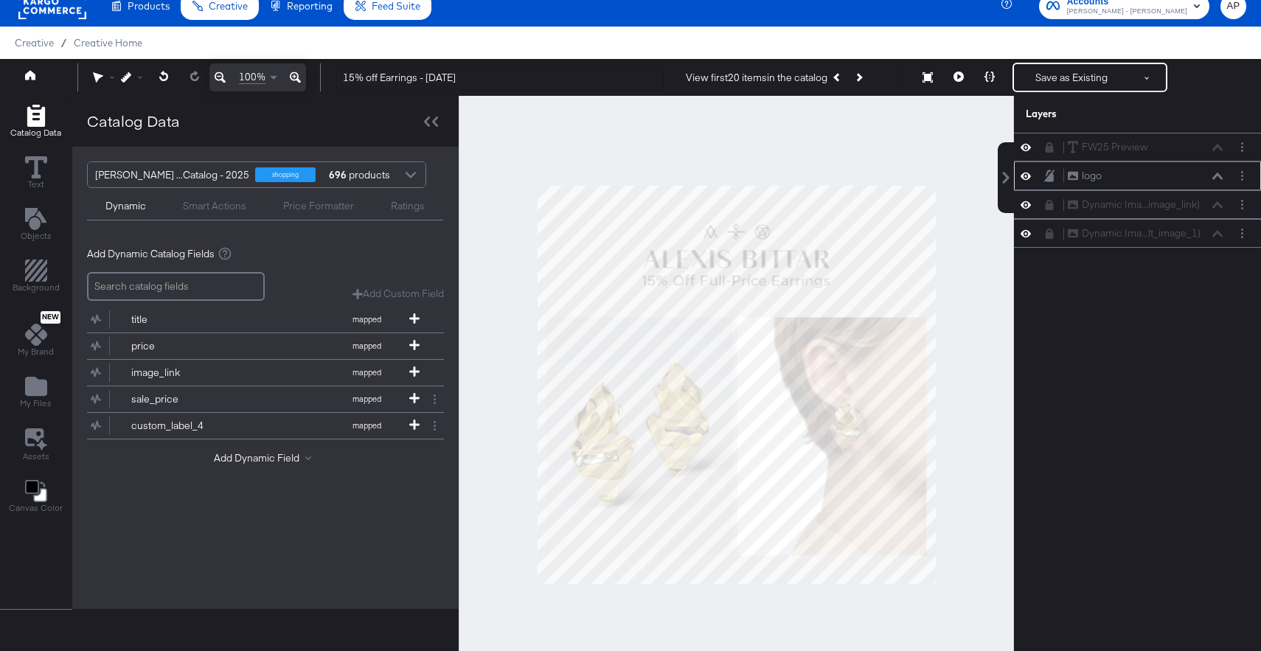
click at [966, 213] on div at bounding box center [736, 385] width 555 height 578
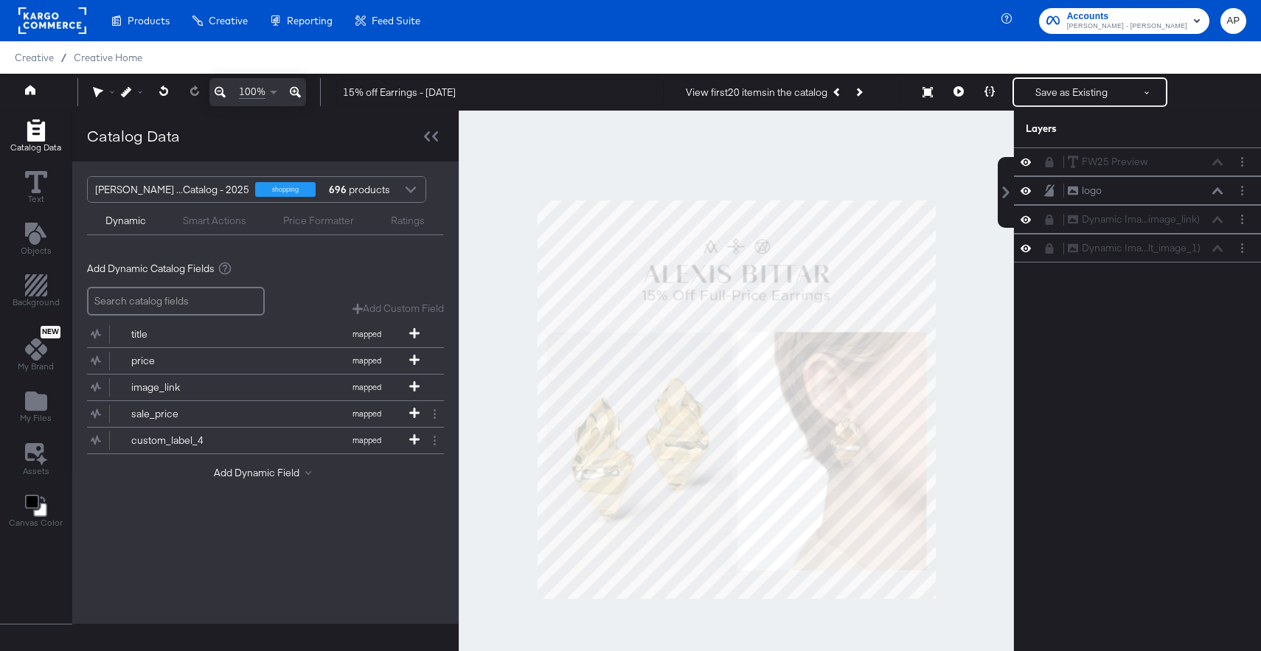
scroll to position [15, 0]
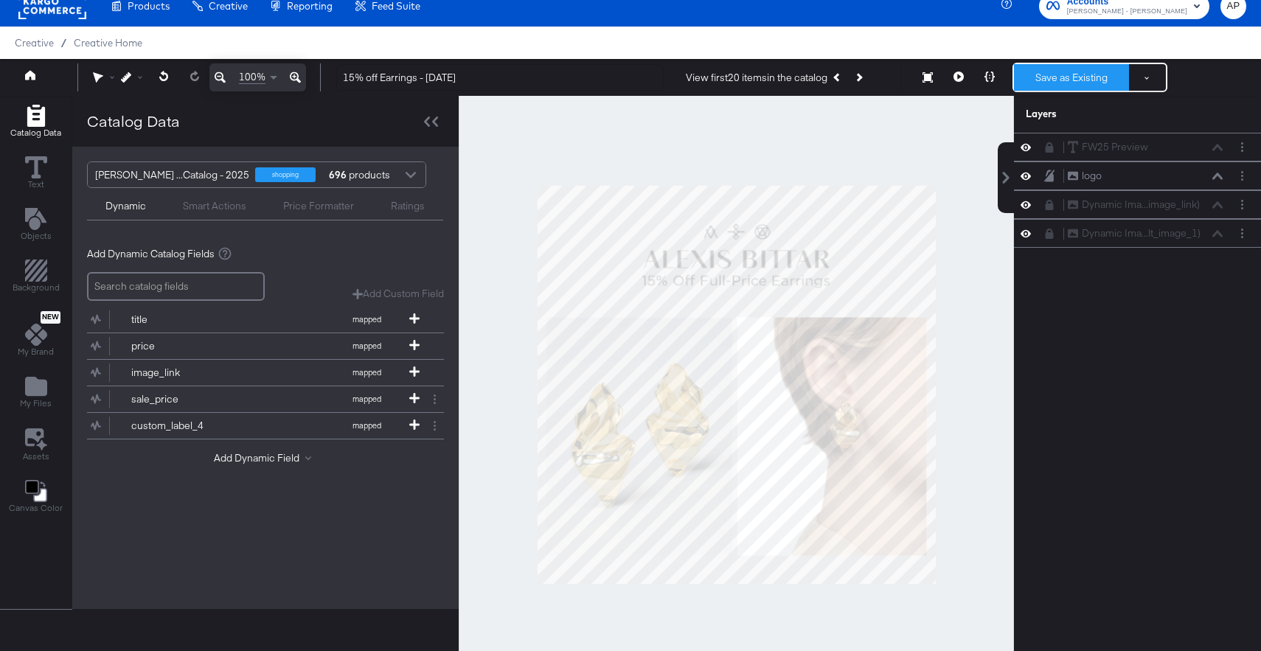
click at [1060, 77] on button "Save as Existing" at bounding box center [1071, 77] width 115 height 27
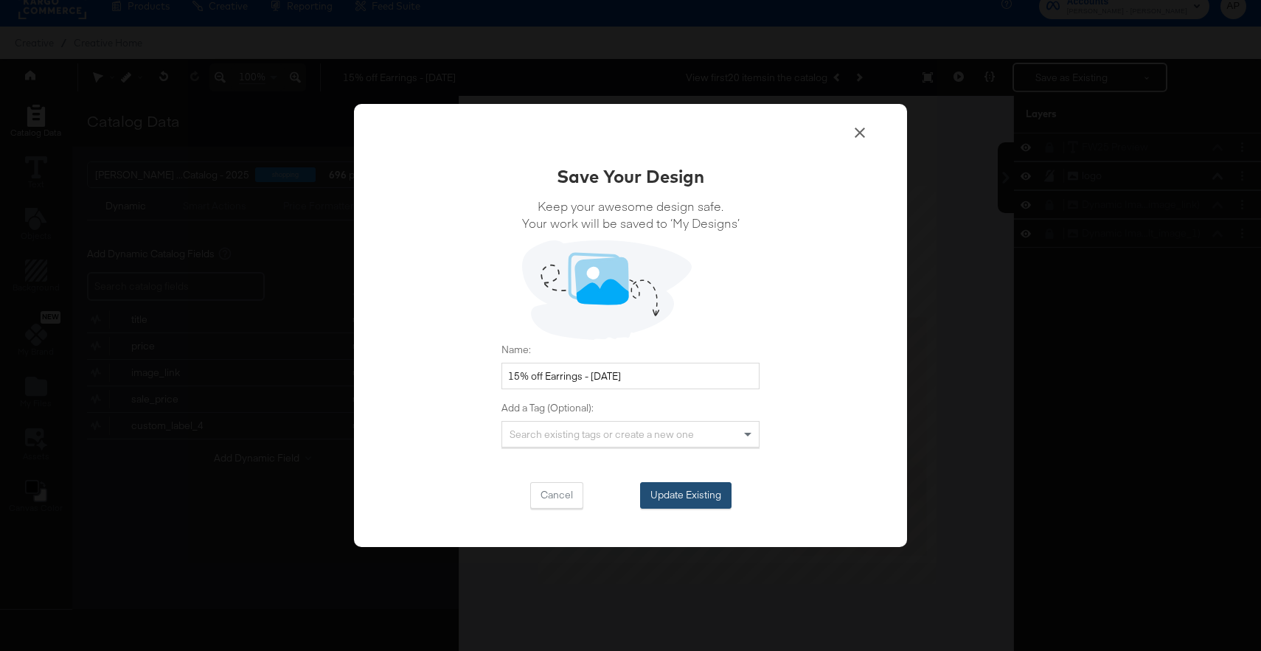
click at [692, 496] on button "Update Existing" at bounding box center [685, 495] width 91 height 27
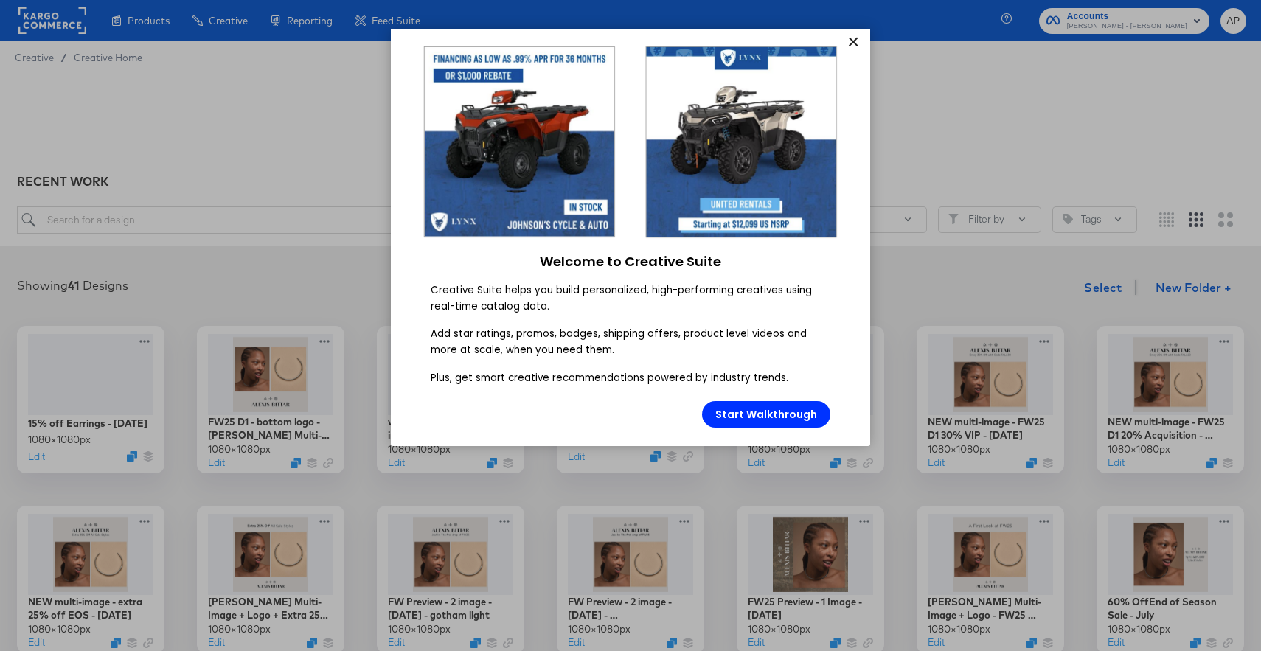
click at [844, 47] on link "×" at bounding box center [853, 42] width 26 height 27
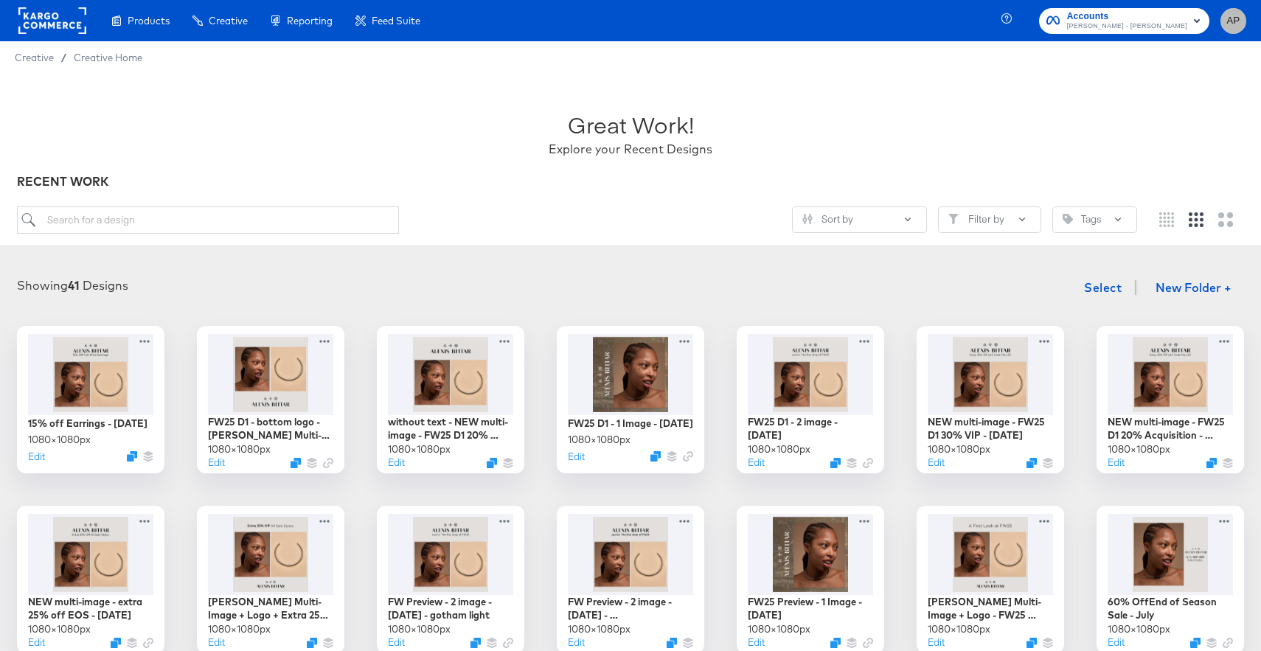
click at [1230, 24] on span "AP" at bounding box center [1233, 21] width 14 height 17
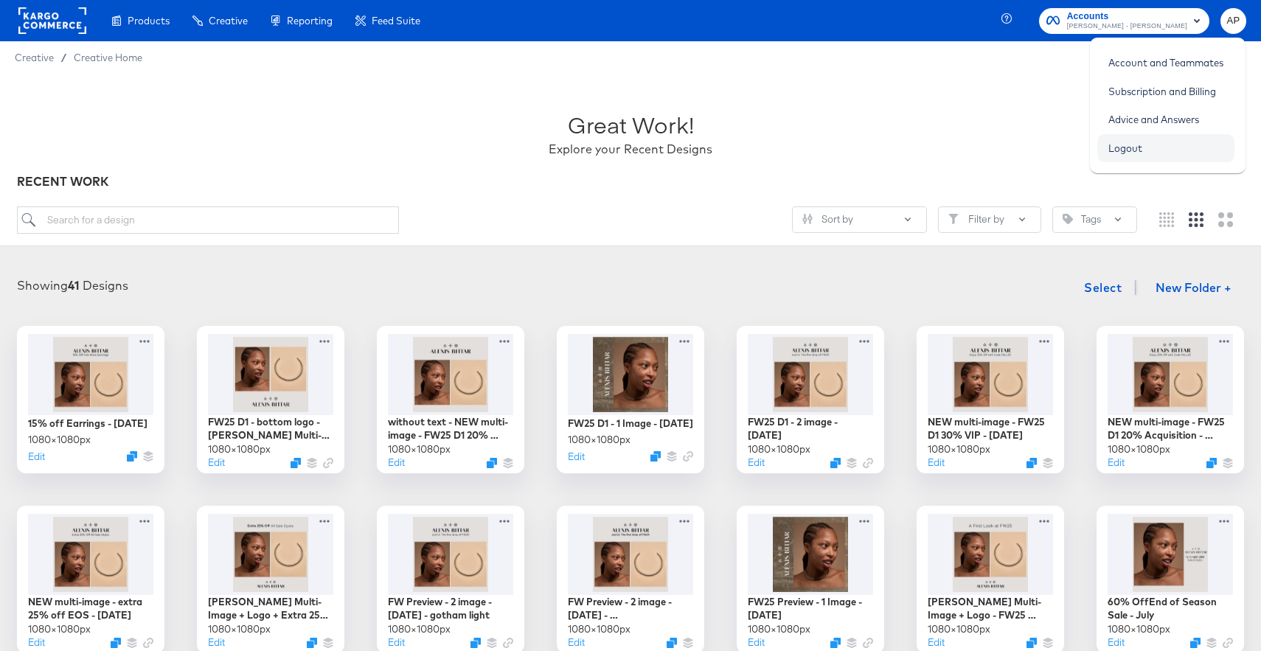
click at [1132, 149] on link "Logout" at bounding box center [1125, 148] width 56 height 27
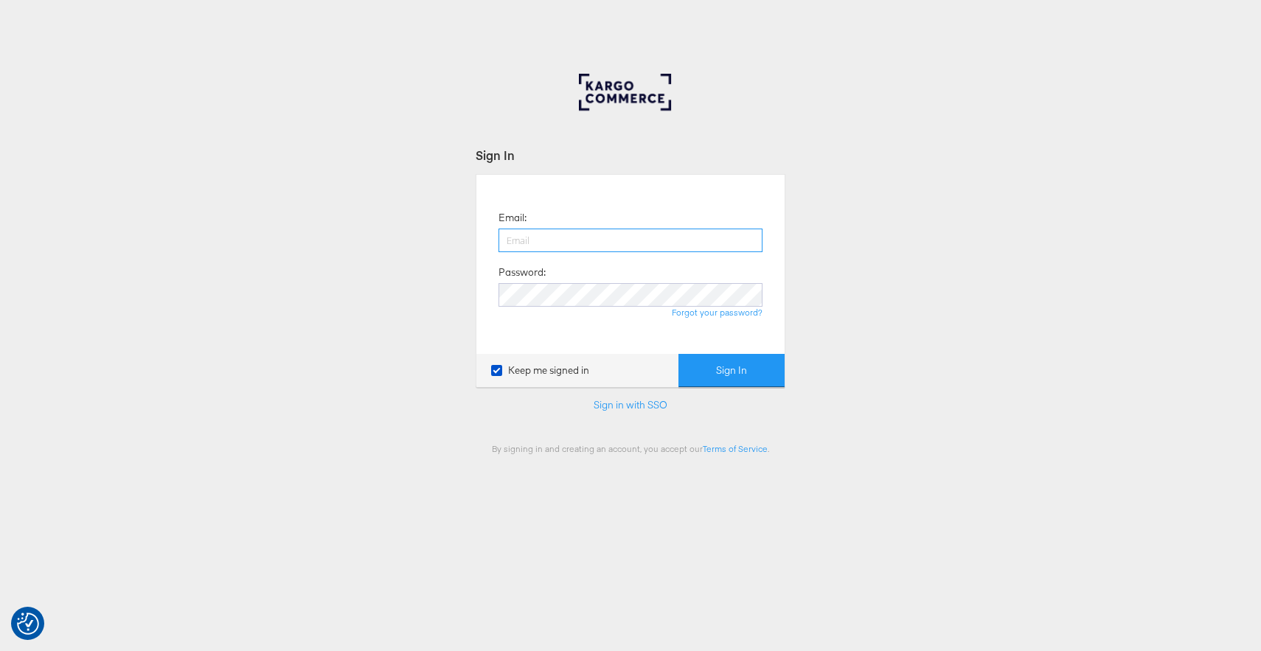
paste input "[PERSON_NAME][EMAIL_ADDRESS][DOMAIN_NAME]"
type input "[PERSON_NAME][EMAIL_ADDRESS][DOMAIN_NAME]"
click at [633, 307] on div "Forgot your password?" at bounding box center [631, 313] width 264 height 12
click at [720, 375] on button "Sign In" at bounding box center [731, 370] width 106 height 33
